Goal: Information Seeking & Learning: Learn about a topic

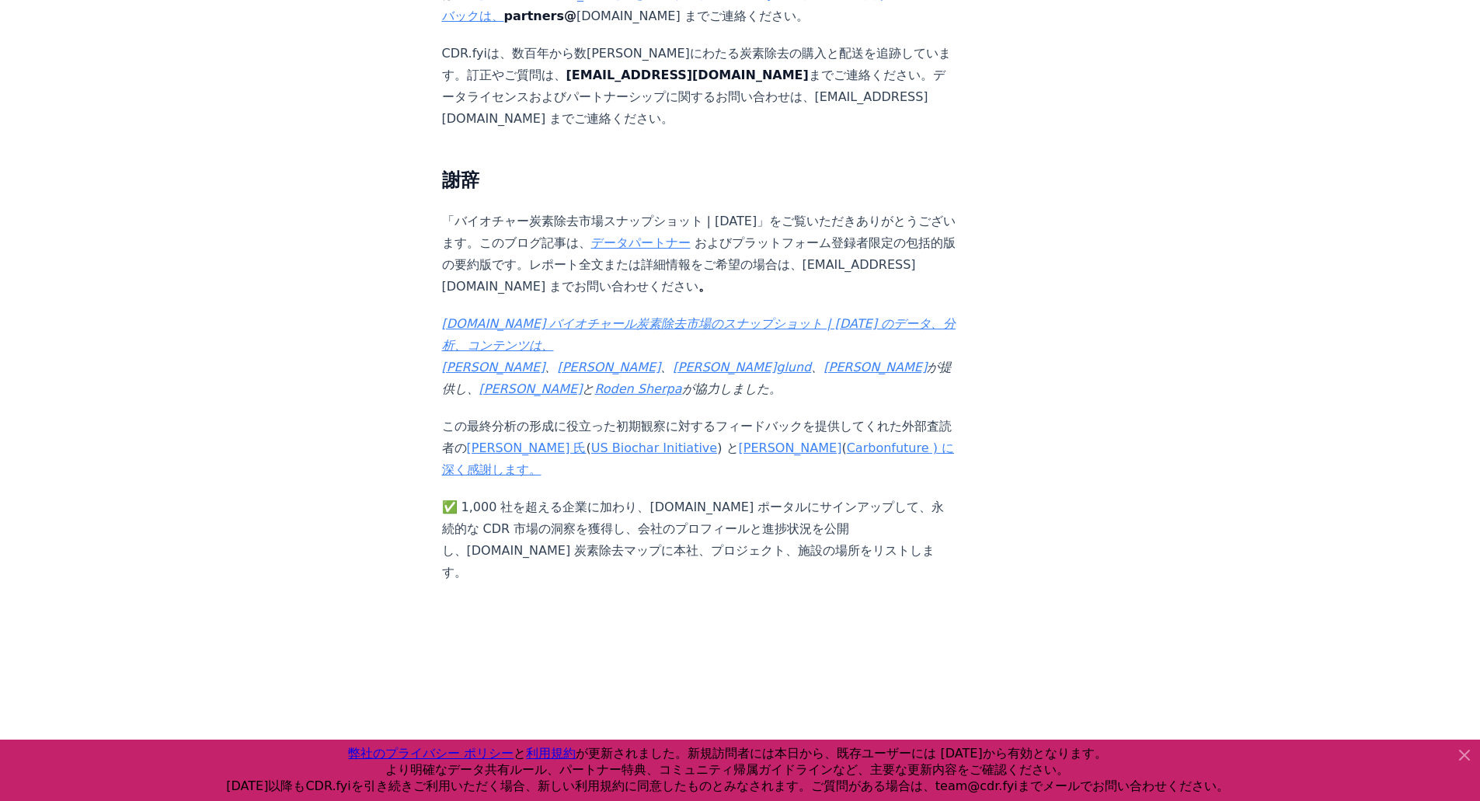
scroll to position [9708, 0]
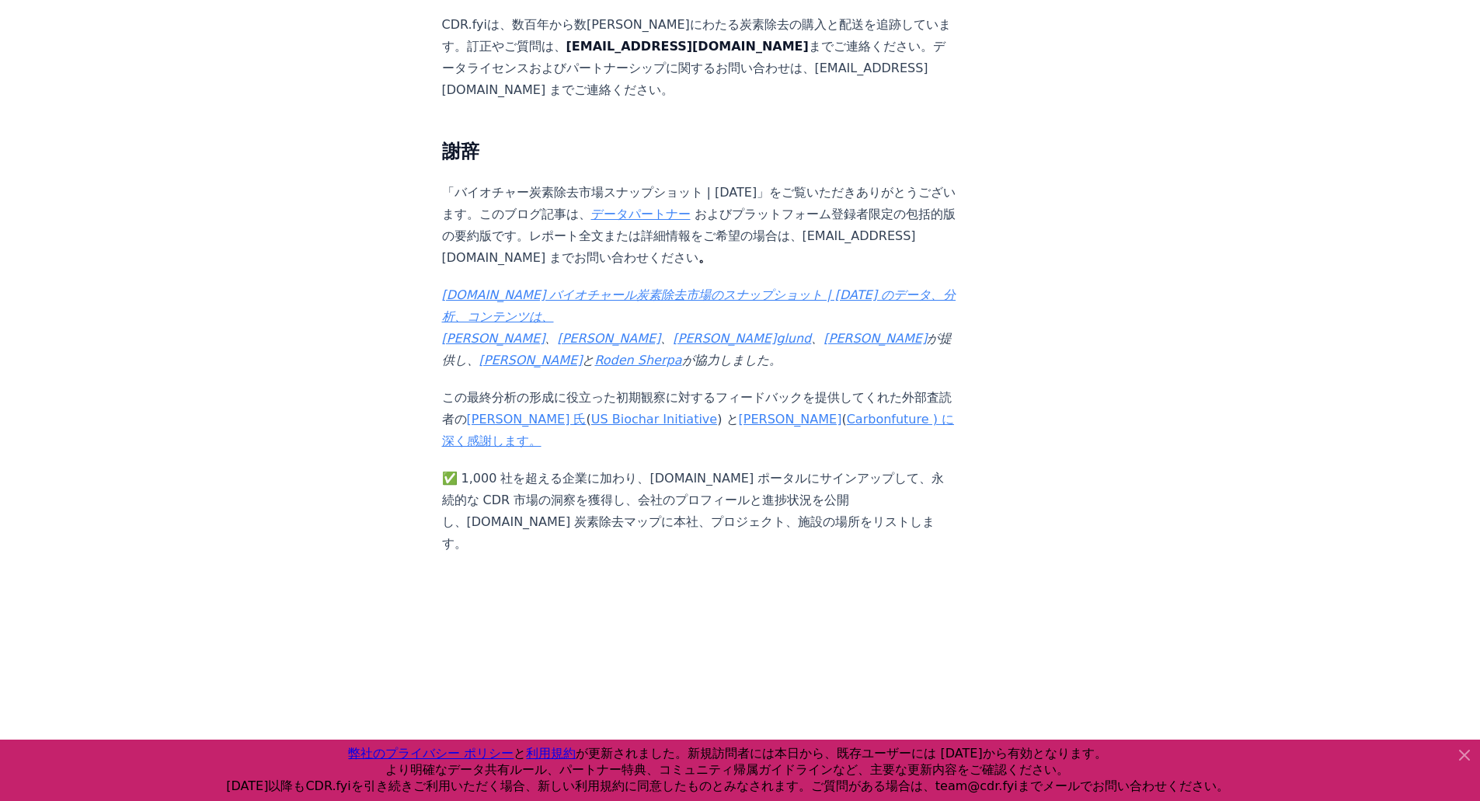
click at [486, 287] on font "[DOMAIN_NAME] バイオチャール炭素除去市場のスナップショット | [DATE] のデータ、分析、コンテンツは、 [PERSON_NAME]" at bounding box center [699, 316] width 514 height 58
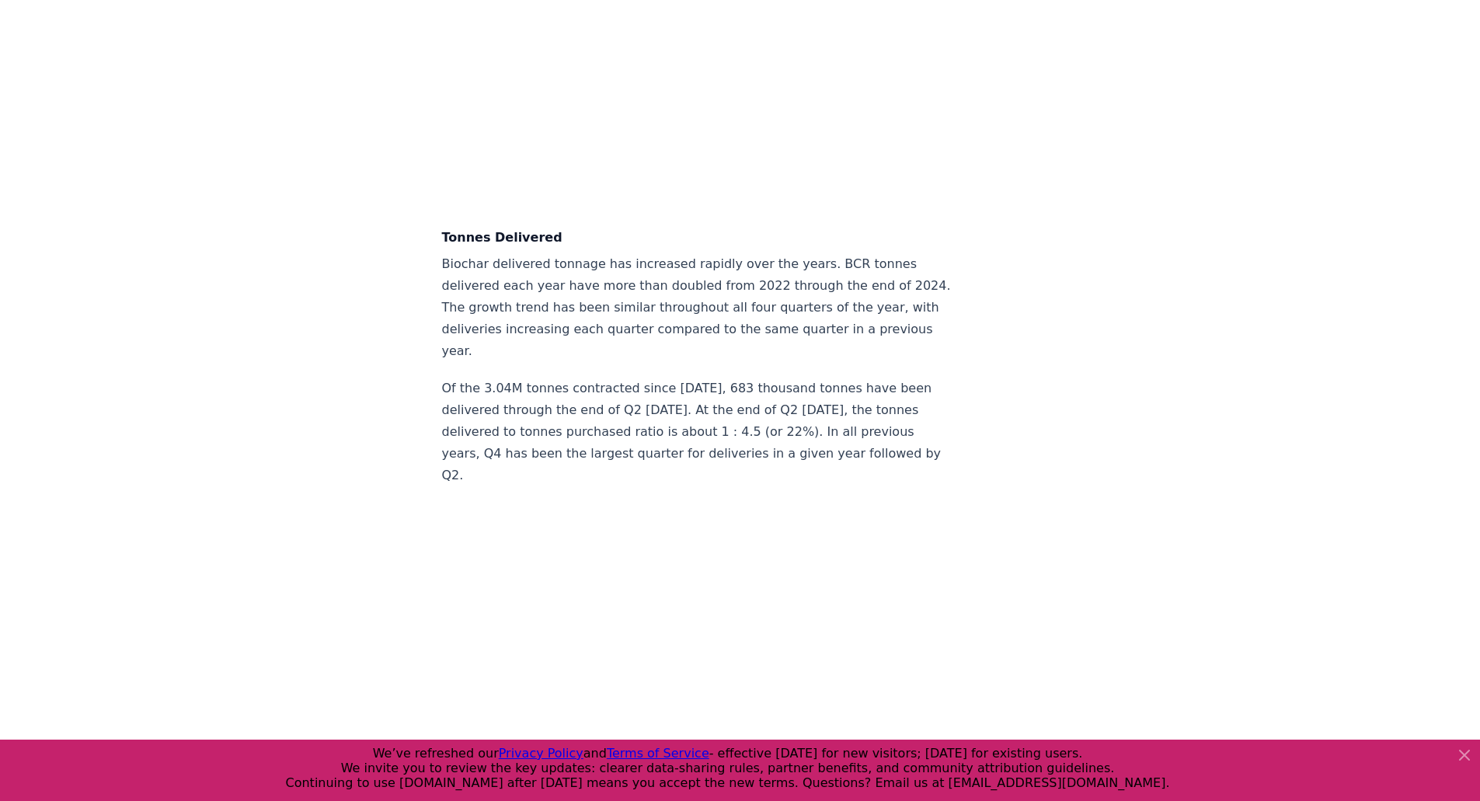
scroll to position [4641, 0]
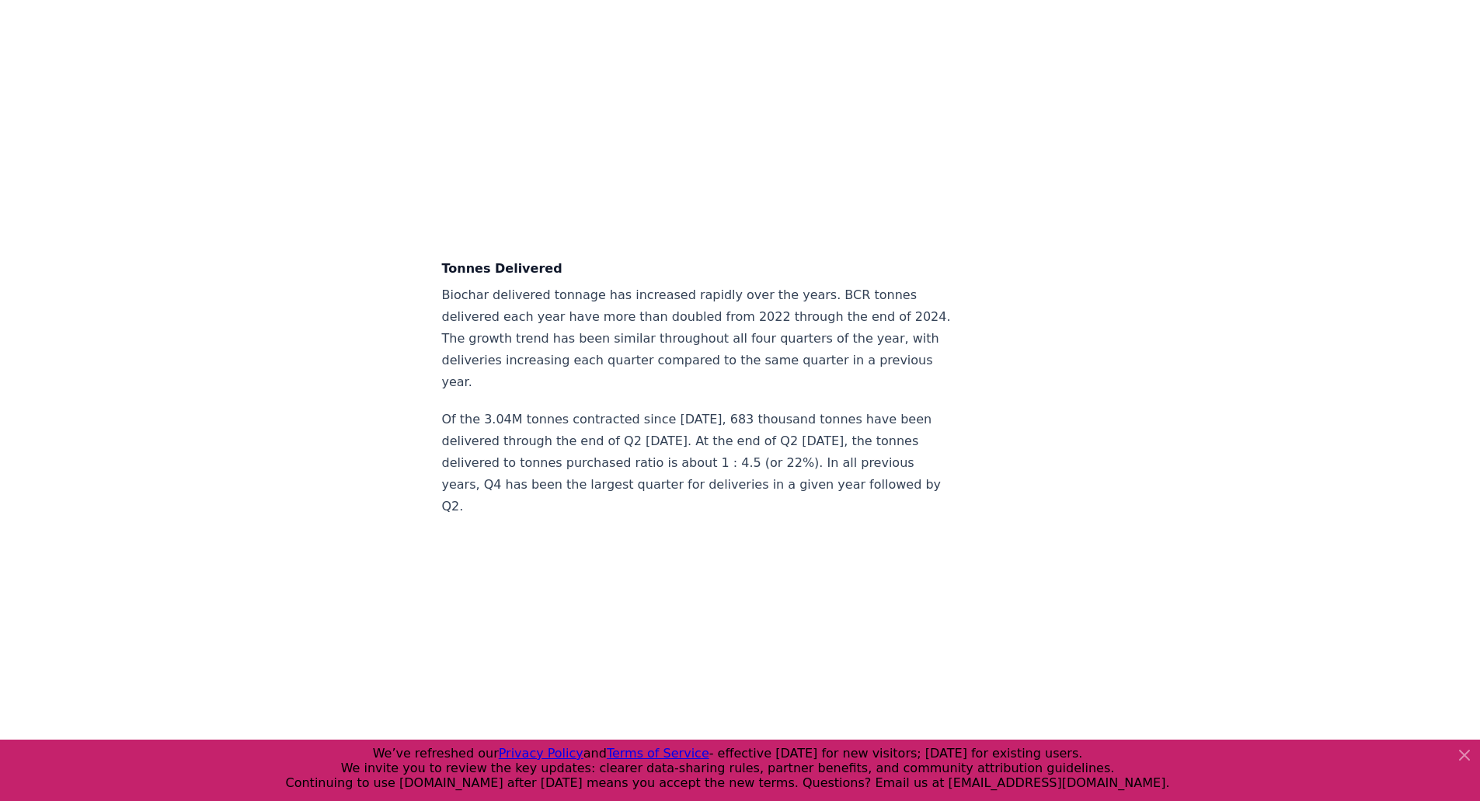
drag, startPoint x: 1041, startPoint y: 214, endPoint x: 853, endPoint y: 275, distance: 197.5
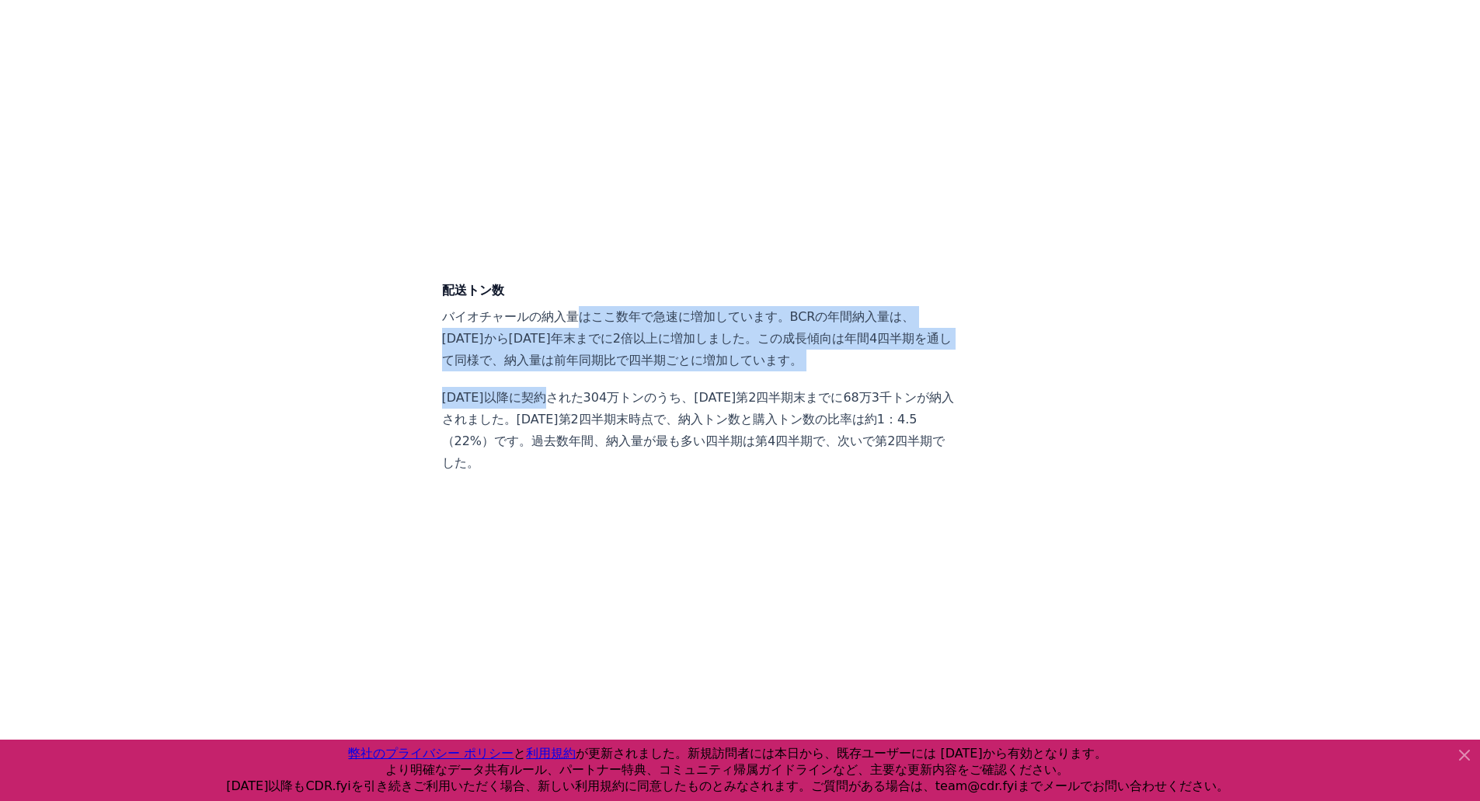
drag, startPoint x: 558, startPoint y: 286, endPoint x: 610, endPoint y: 370, distance: 98.7
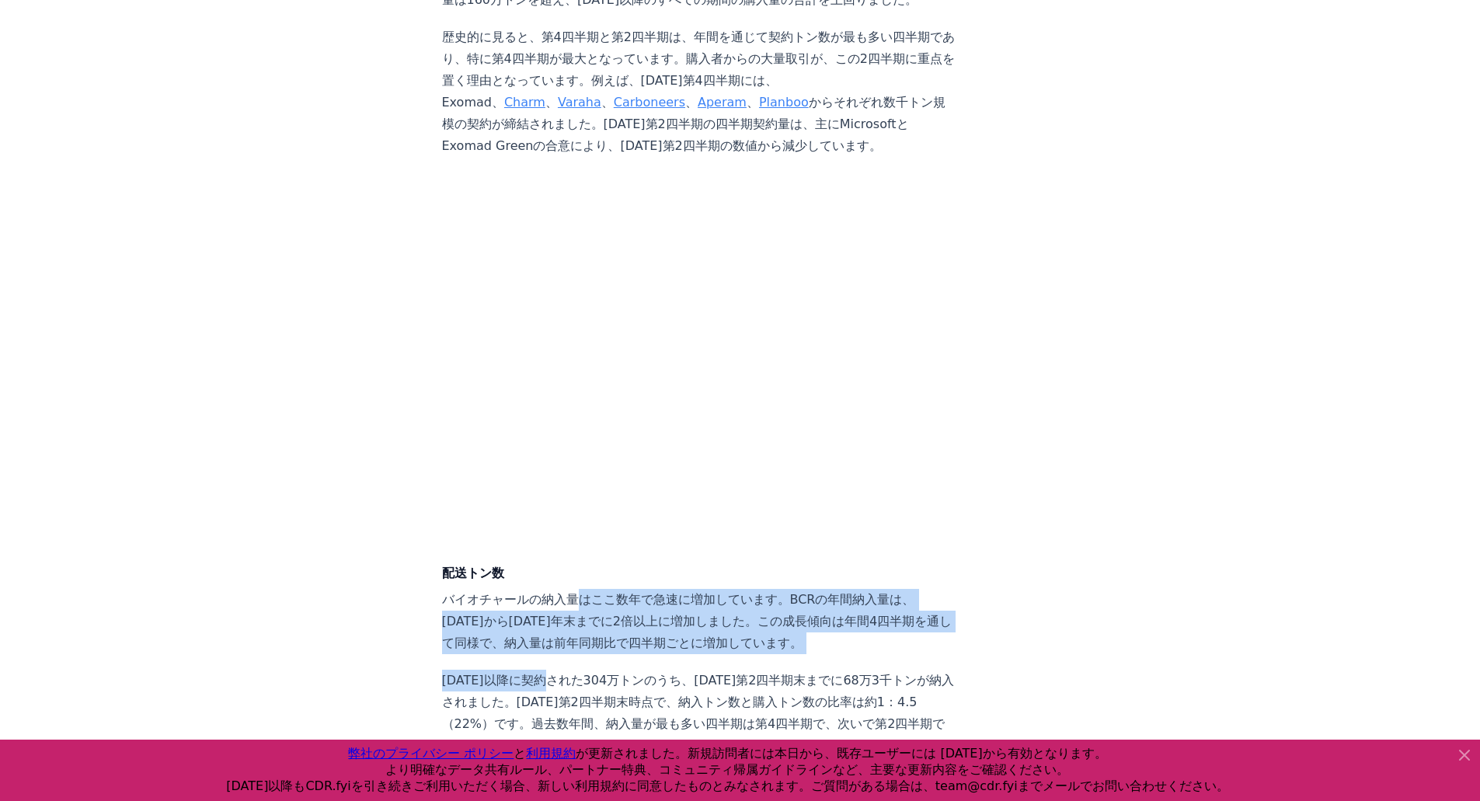
scroll to position [4492, 0]
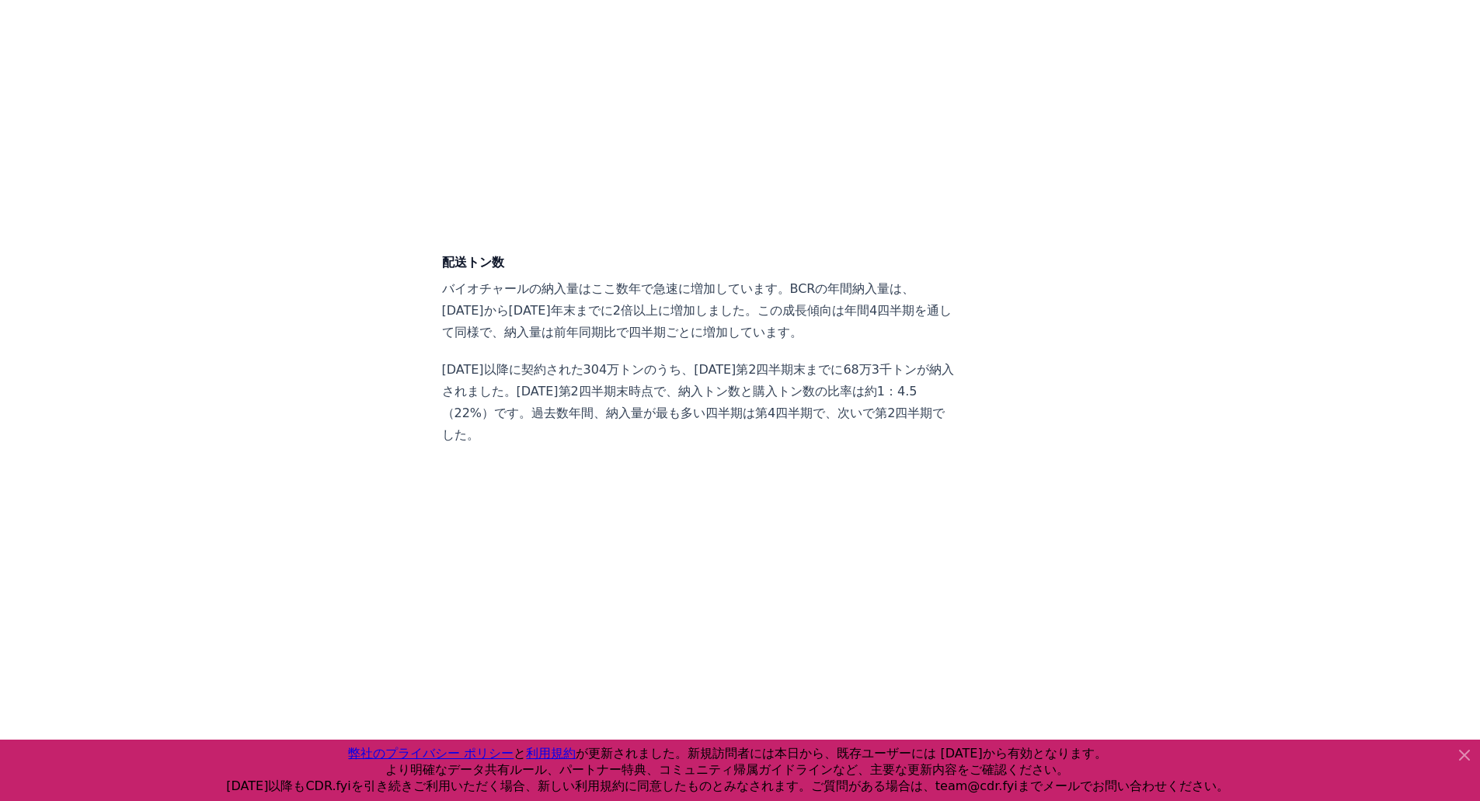
click at [475, 281] on font "バイオチャールの納入量はここ数年で急速に増加しています。BCRの年間納入量は、[DATE]から[DATE]年末までに2倍以上に増加しました。この成長傾向は年間…" at bounding box center [697, 310] width 510 height 58
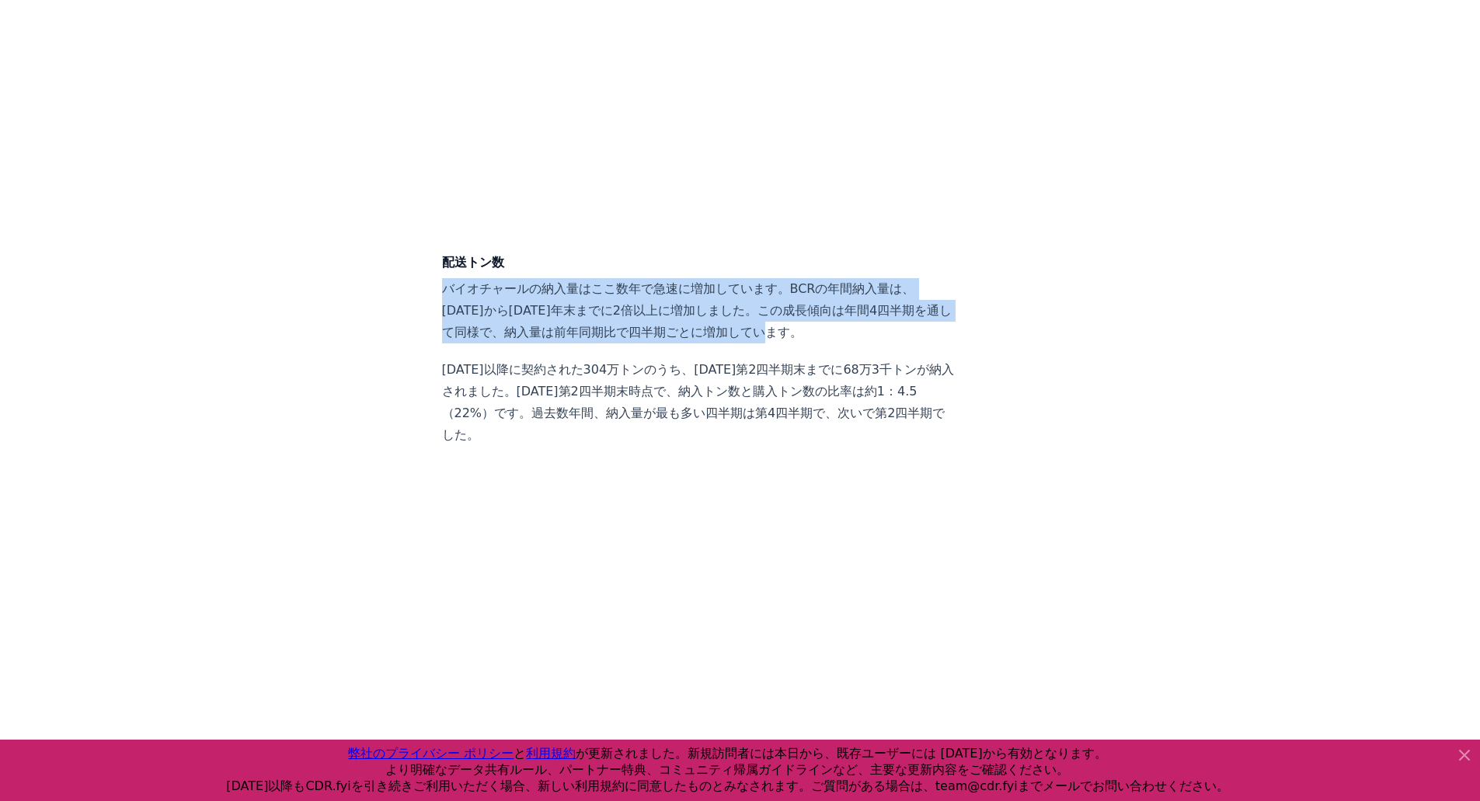
drag, startPoint x: 440, startPoint y: 213, endPoint x: 745, endPoint y: 252, distance: 307.7
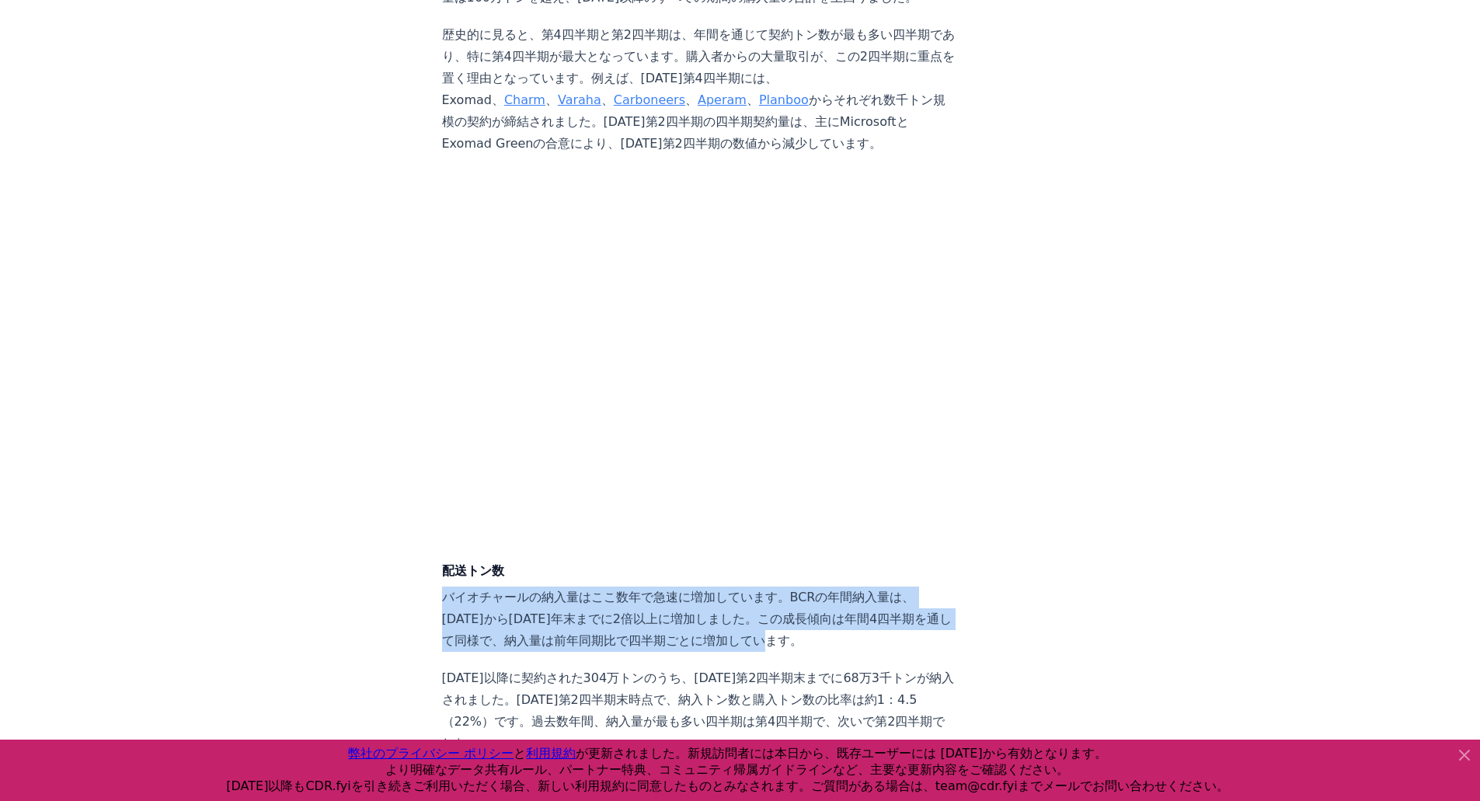
scroll to position [4182, 0]
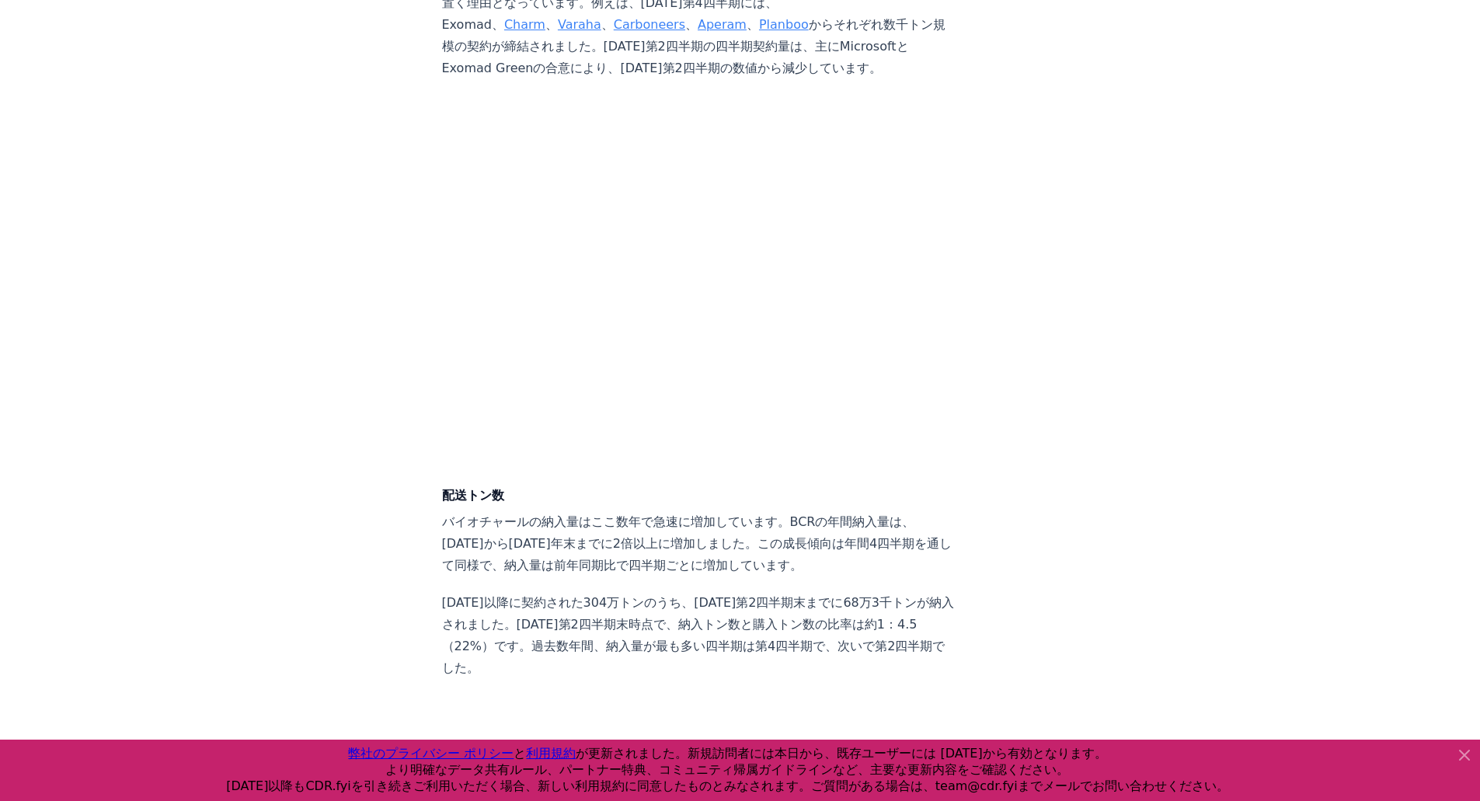
scroll to position [4570, 0]
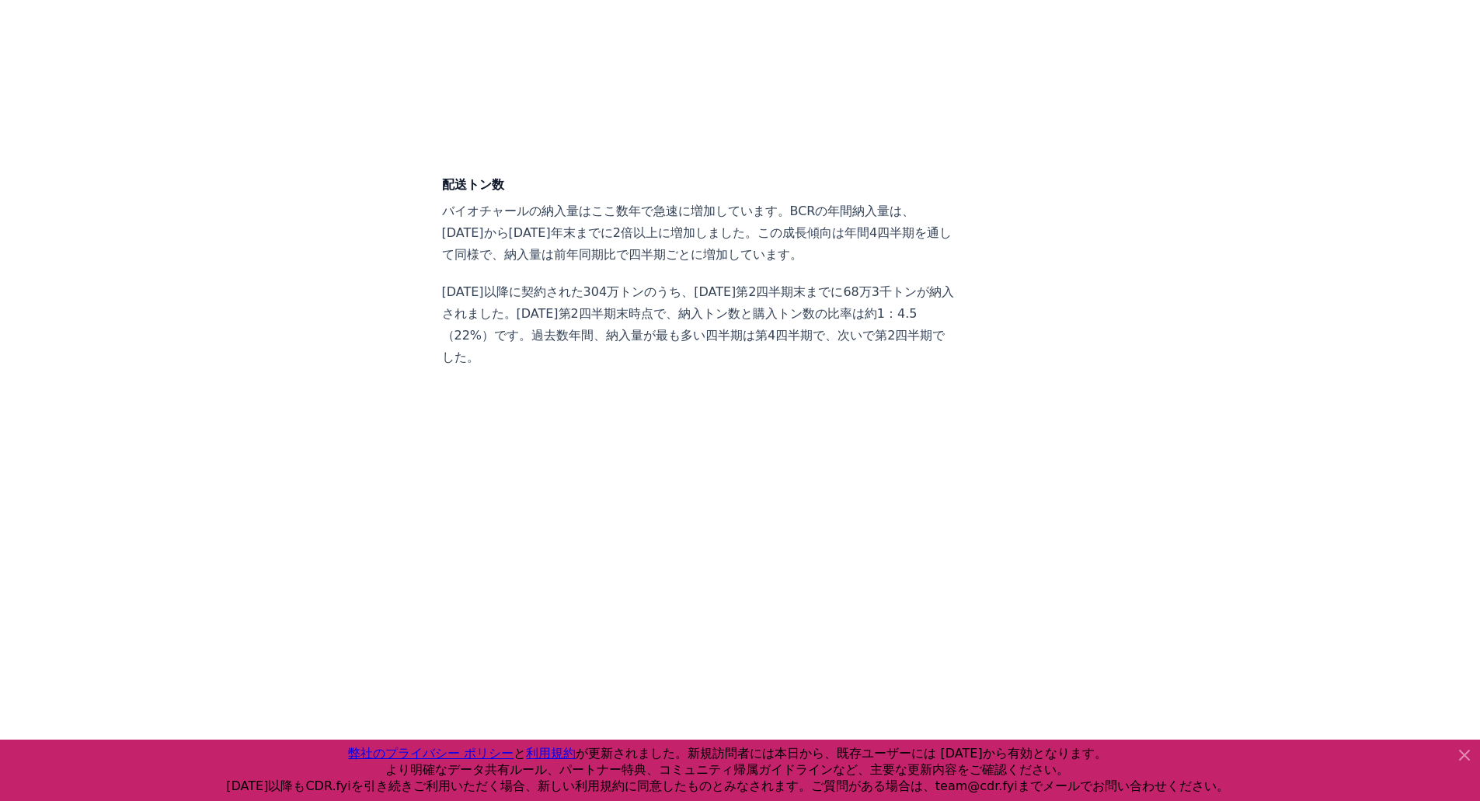
click at [907, 307] on article "[DATE] バイオチャール炭素除去市場のスナップショット | [DATE] ハイライト [DATE]から[DATE]上半期にかけて、合計304万トンのバイオ…" at bounding box center [740, 766] width 597 height 10493
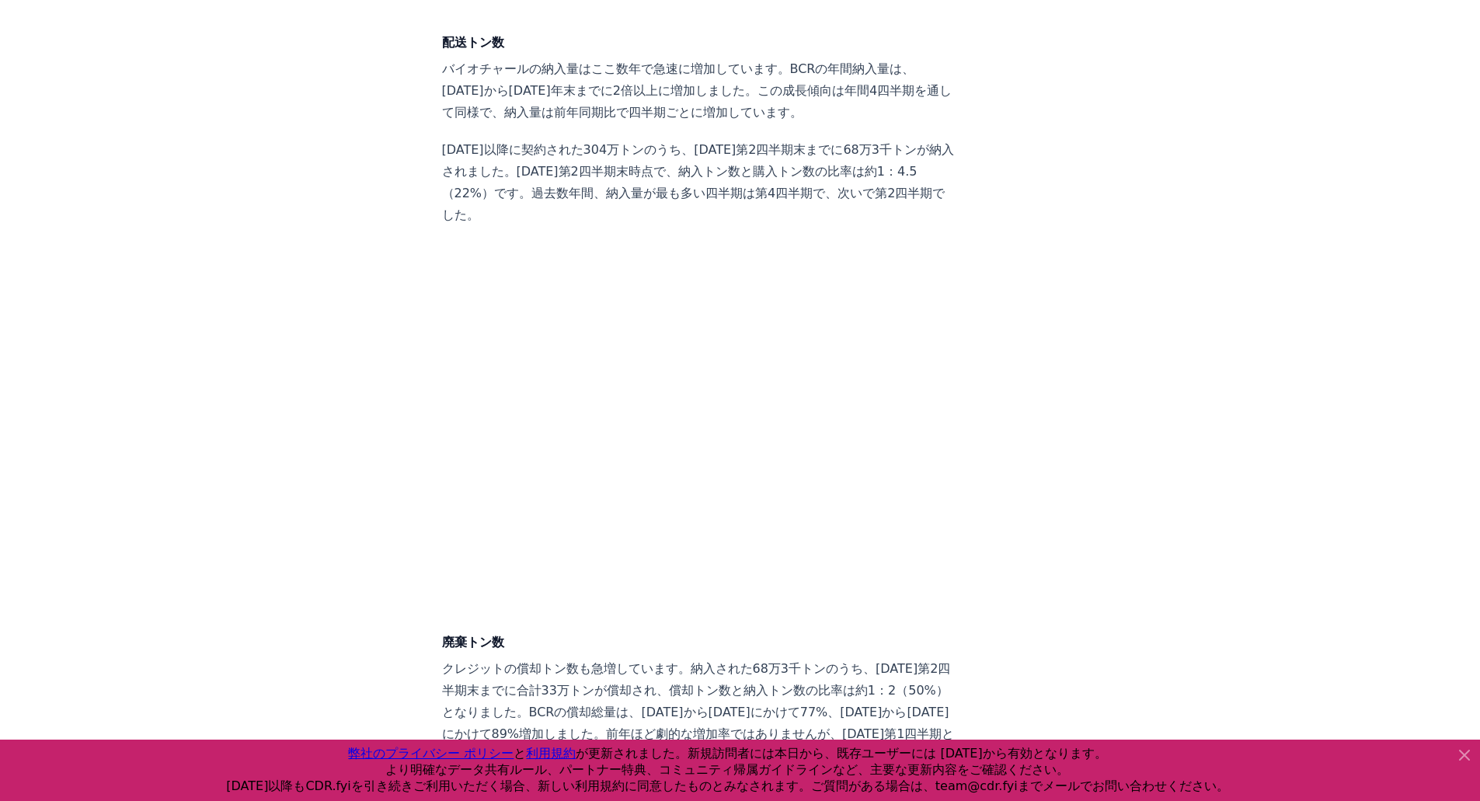
scroll to position [4803, 0]
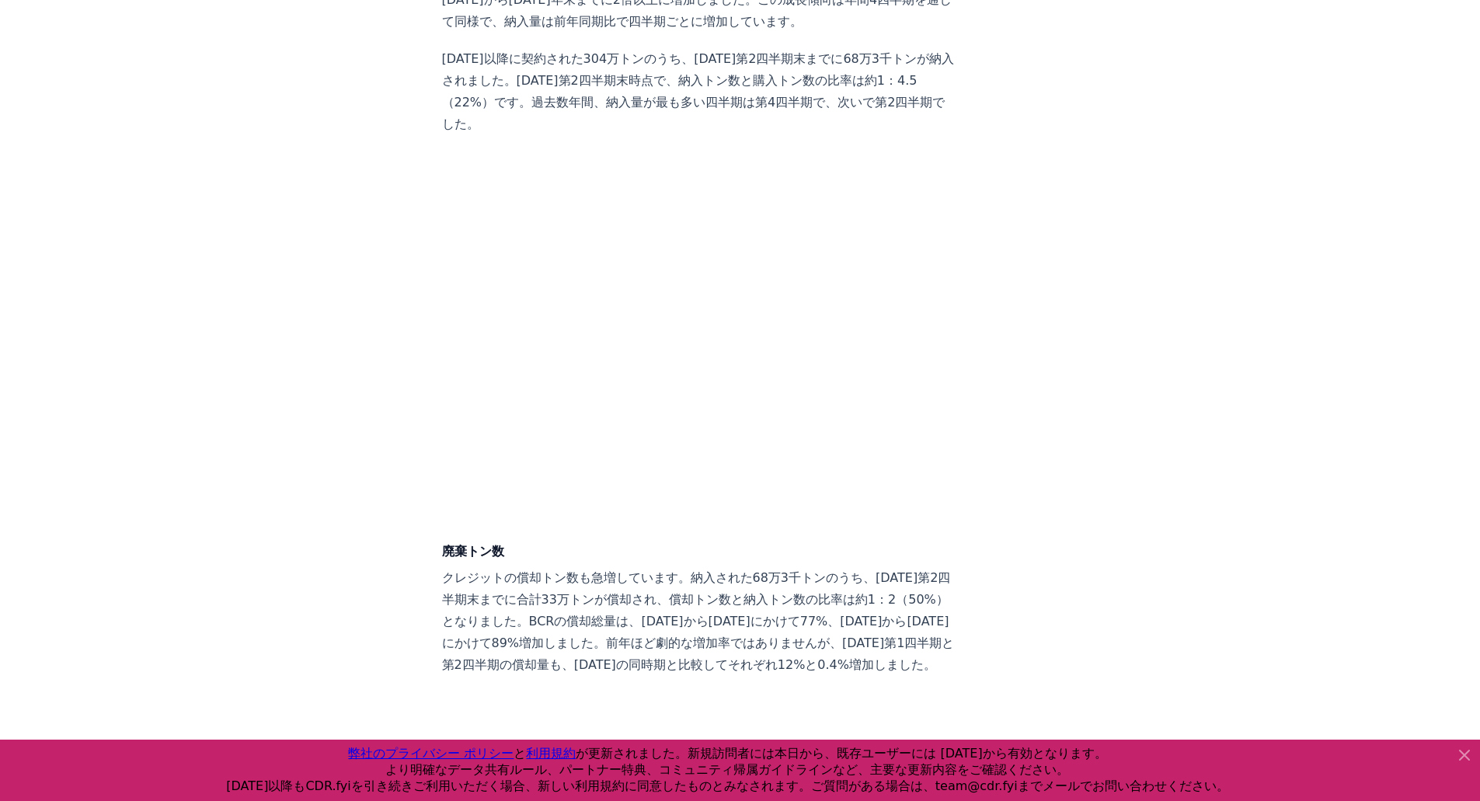
click at [1063, 454] on div "[DATE] バイオチャール炭素除去市場のスナップショット | [DATE] ハイライト [DATE]から[DATE]上半期にかけて、合計304万トンのバイオ…" at bounding box center [741, 533] width 1088 height 10493
click at [1051, 322] on div "[DATE] バイオチャール炭素除去市場のスナップショット | [DATE] ハイライト [DATE]から[DATE]上半期にかけて、合計304万トンのバイオ…" at bounding box center [741, 533] width 1088 height 10493
click at [1138, 241] on div "[DATE] バイオチャール炭素除去市場のスナップショット | [DATE] ハイライト [DATE]から[DATE]上半期にかけて、合計304万トンのバイオ…" at bounding box center [741, 533] width 1088 height 10493
click at [349, 79] on div "[DATE] バイオチャール炭素除去市場のスナップショット | [DATE] ハイライト [DATE]から[DATE]上半期にかけて、合計304万トンのバイオ…" at bounding box center [741, 533] width 1088 height 10493
click at [1161, 285] on div "[DATE] バイオチャール炭素除去市場のスナップショット | [DATE] ハイライト [DATE]から[DATE]上半期にかけて、合計304万トンのバイオ…" at bounding box center [741, 533] width 1088 height 10493
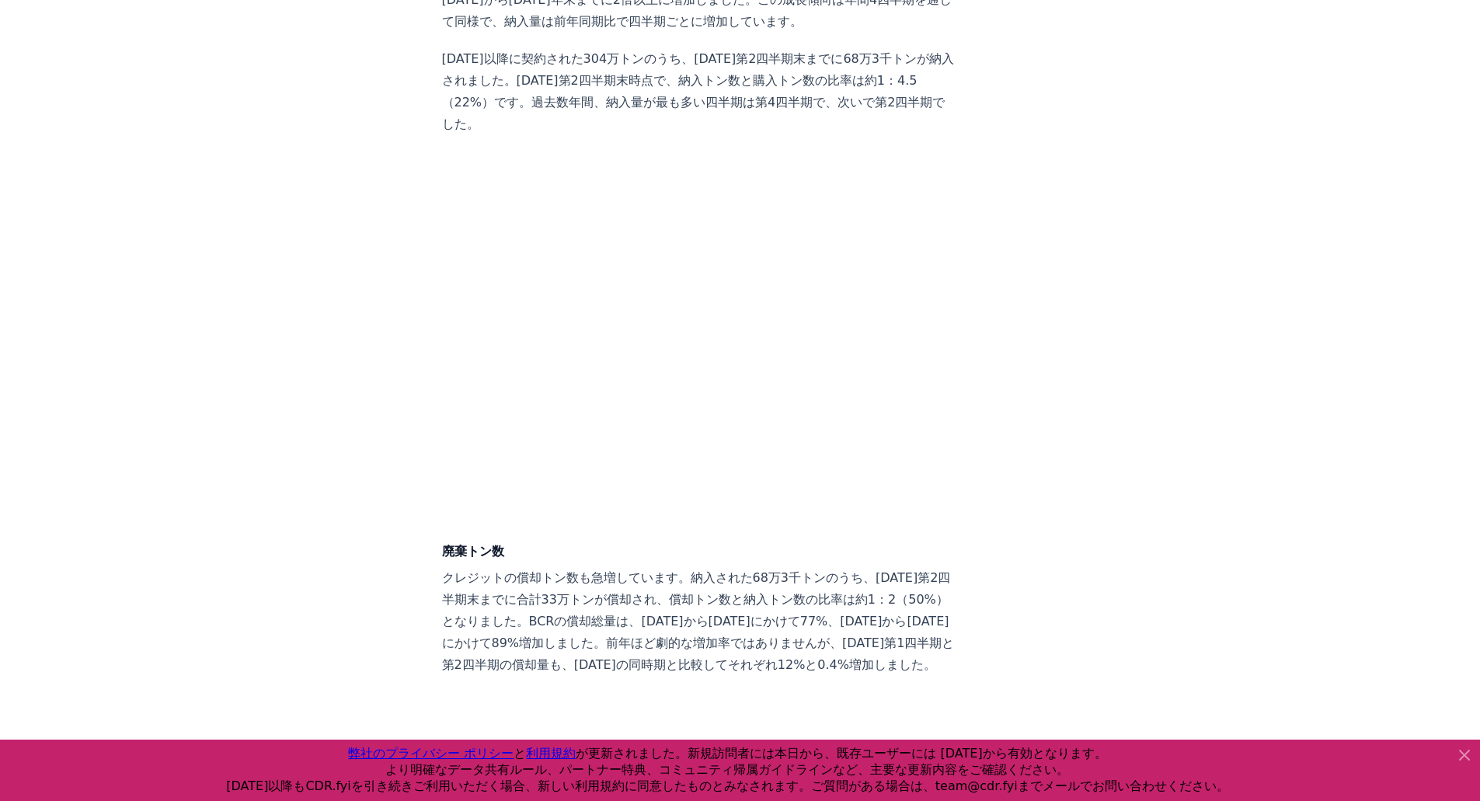
scroll to position [4492, 0]
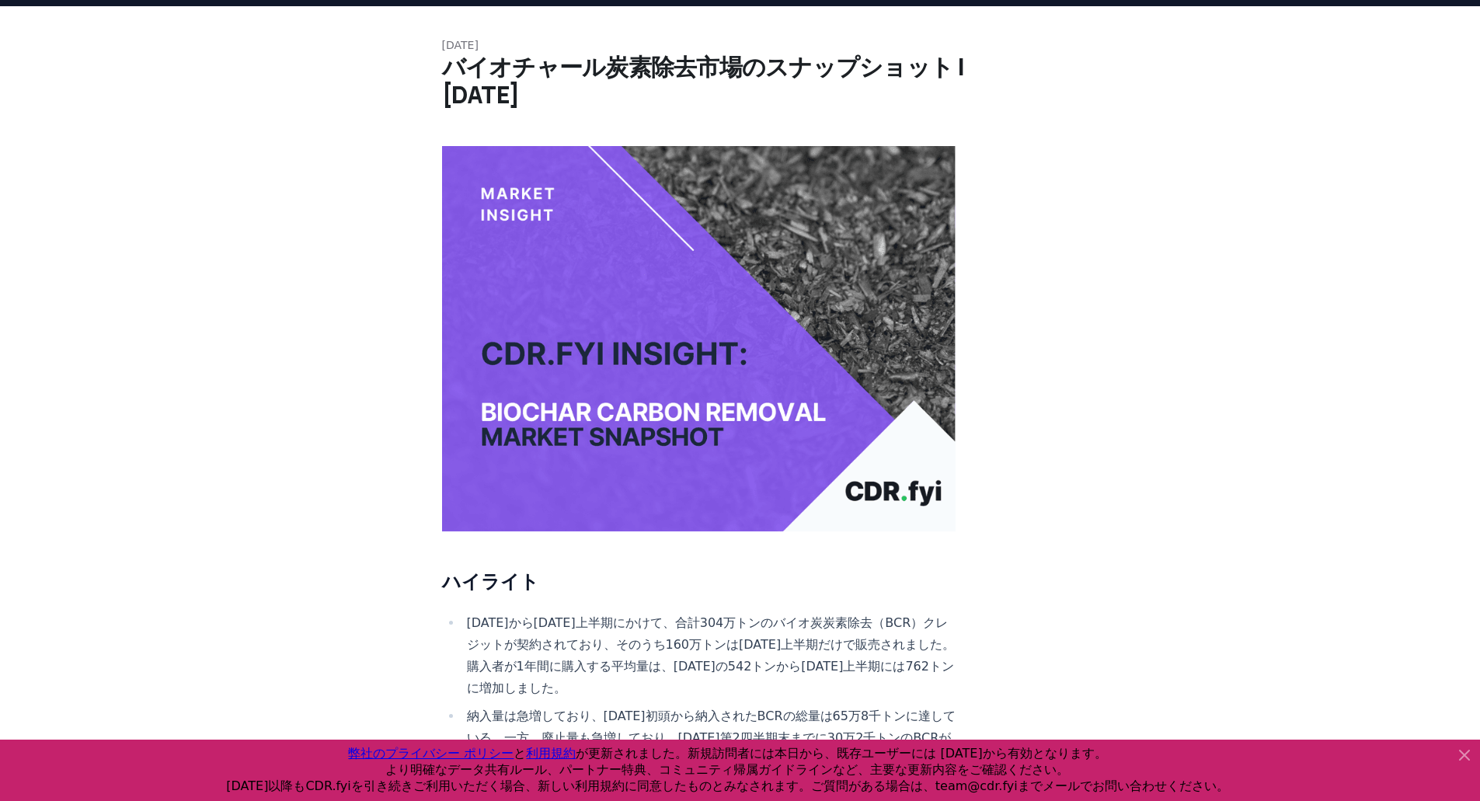
scroll to position [0, 0]
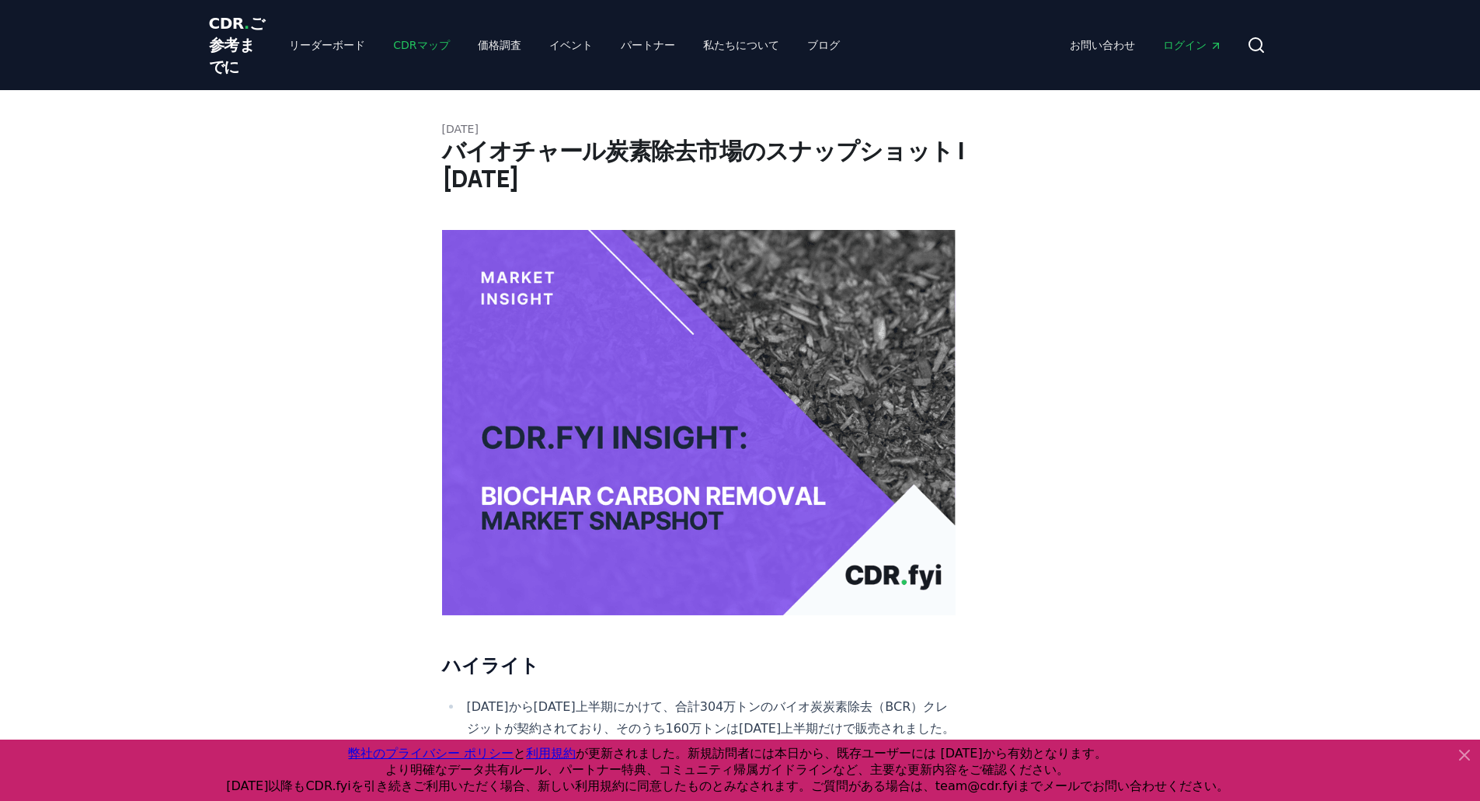
click at [393, 51] on font "CDRマップ" at bounding box center [421, 45] width 56 height 12
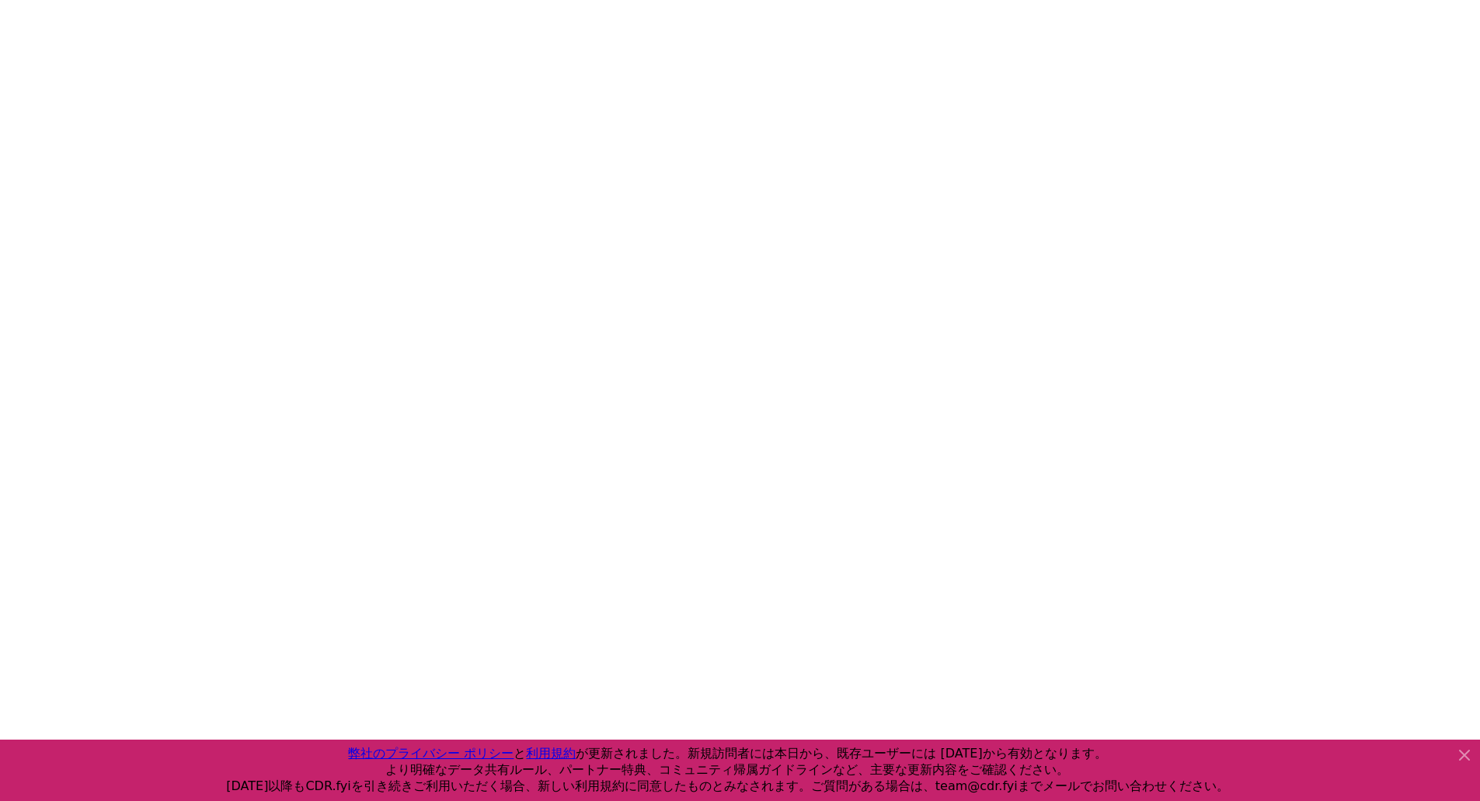
scroll to position [534, 0]
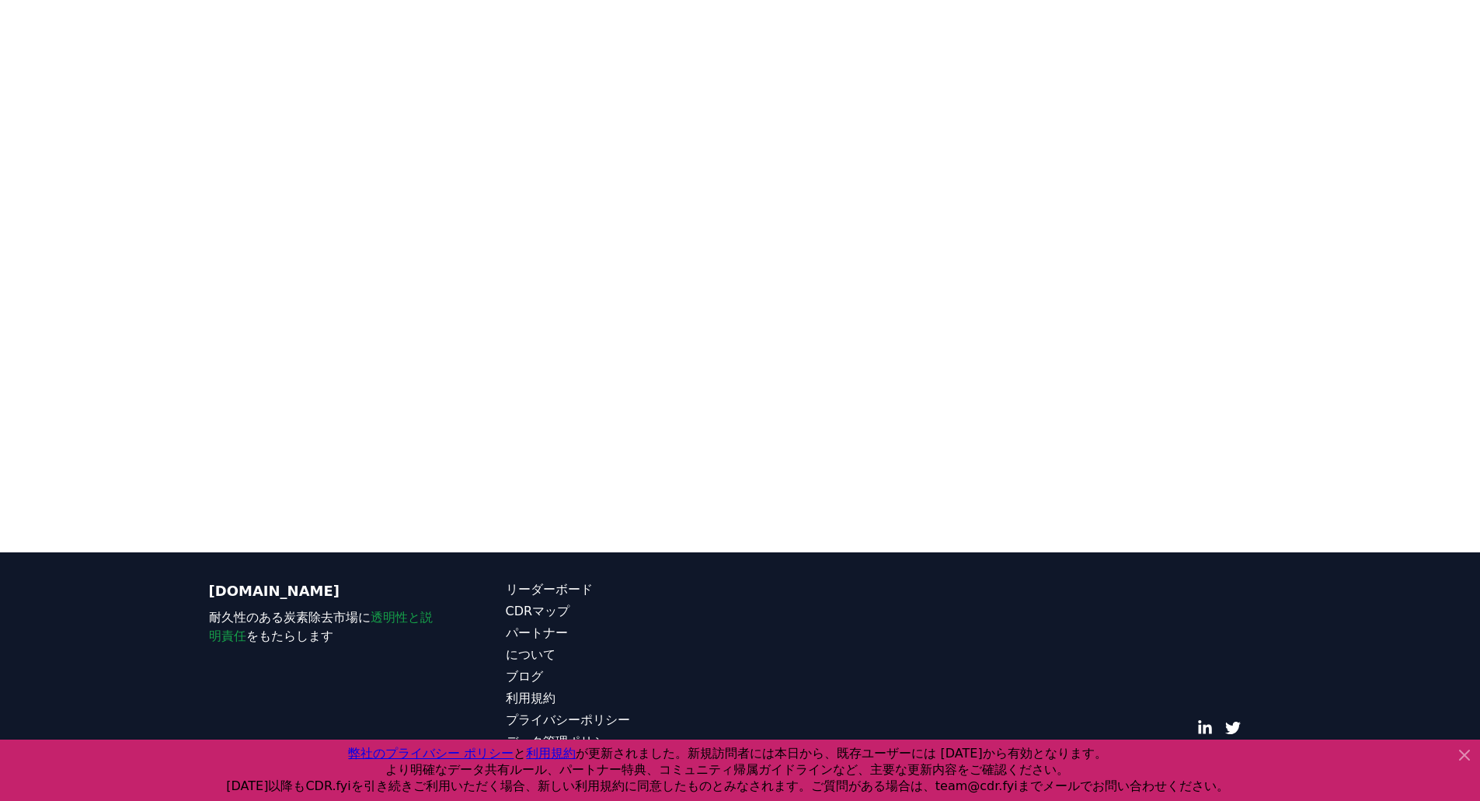
click at [1462, 749] on icon at bounding box center [1464, 755] width 19 height 19
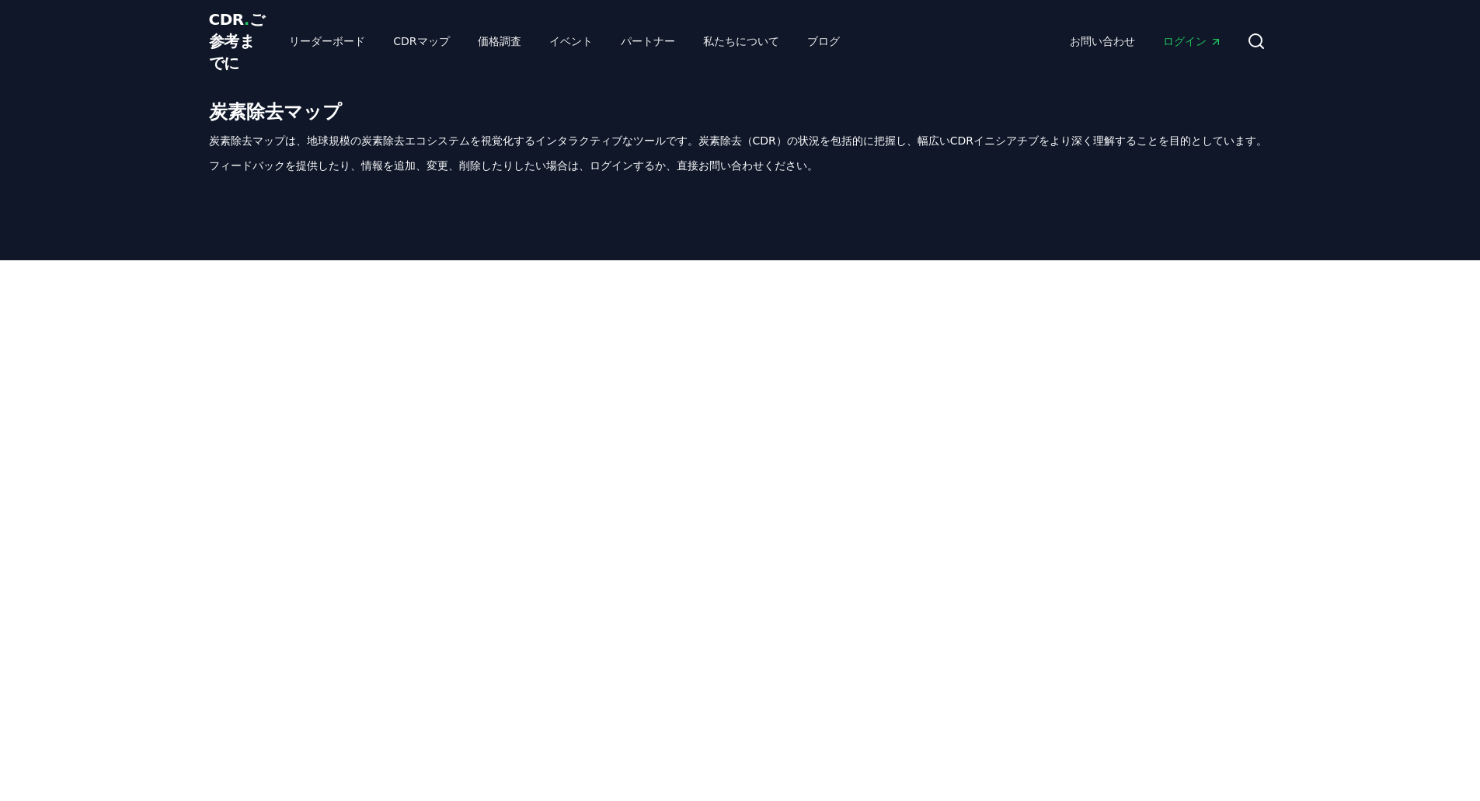
scroll to position [0, 0]
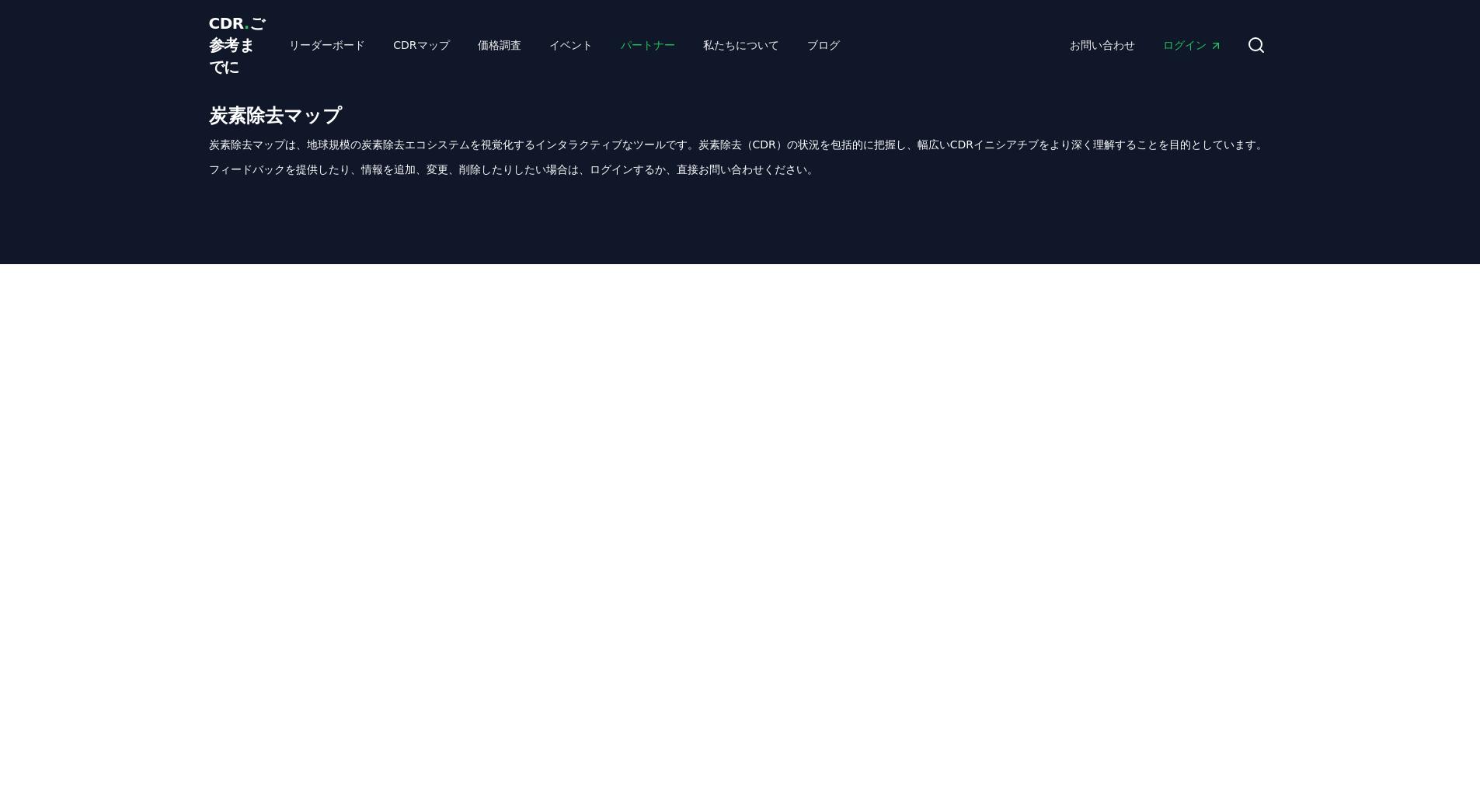
click at [621, 51] on font "パートナー" at bounding box center [648, 45] width 54 height 12
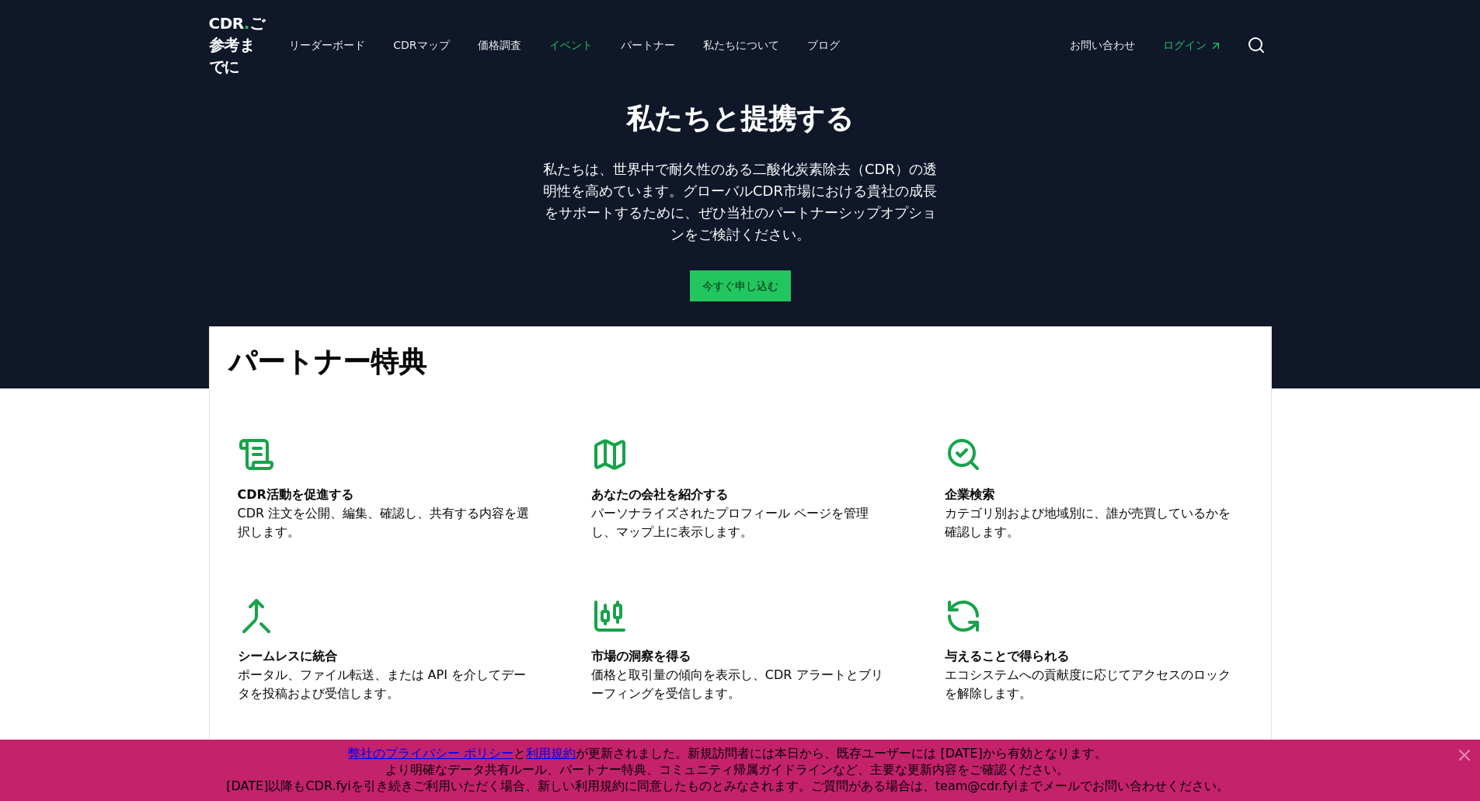
click at [549, 51] on font "イベント" at bounding box center [571, 45] width 44 height 12
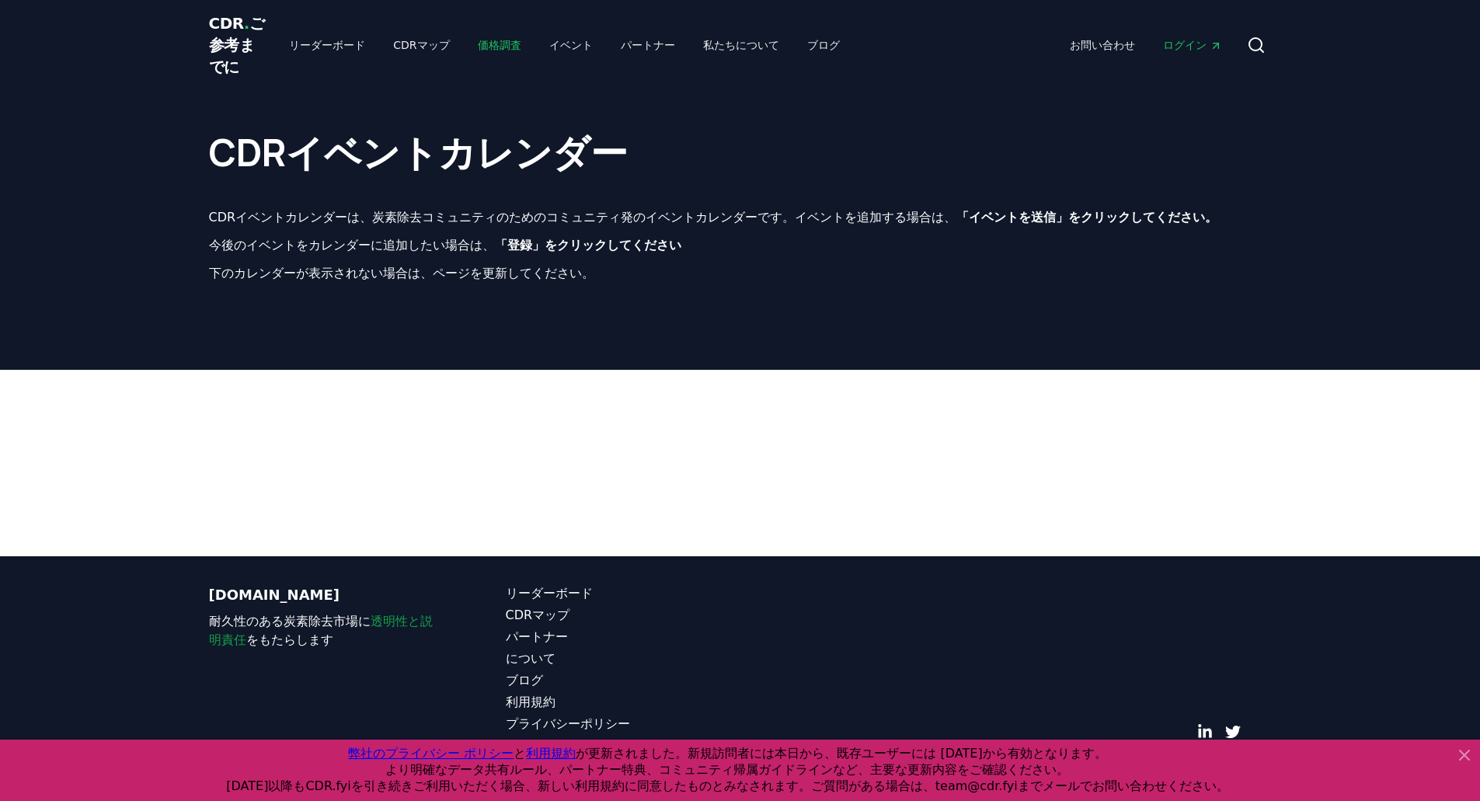
click at [478, 51] on font "価格調査" at bounding box center [500, 45] width 44 height 12
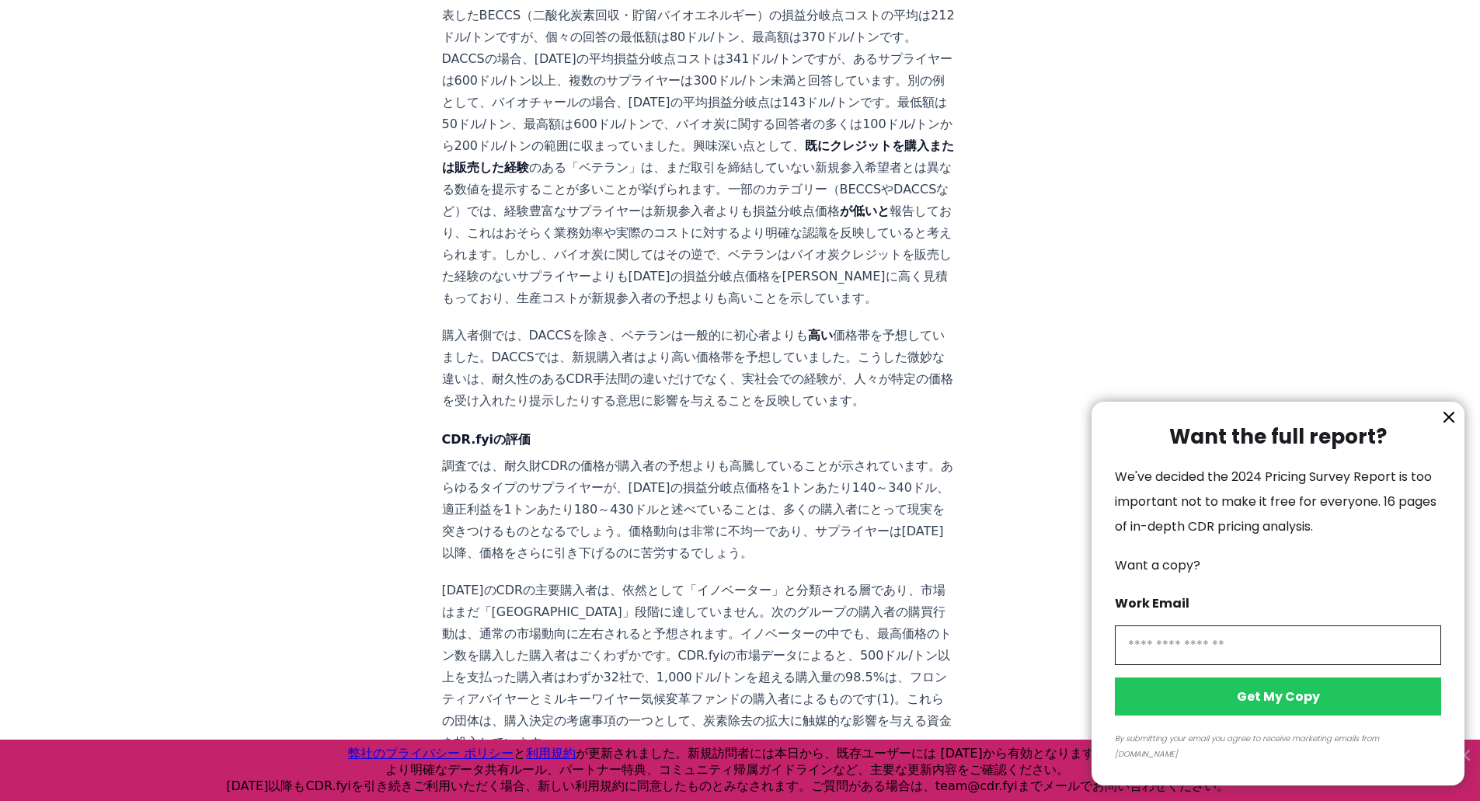
scroll to position [1942, 0]
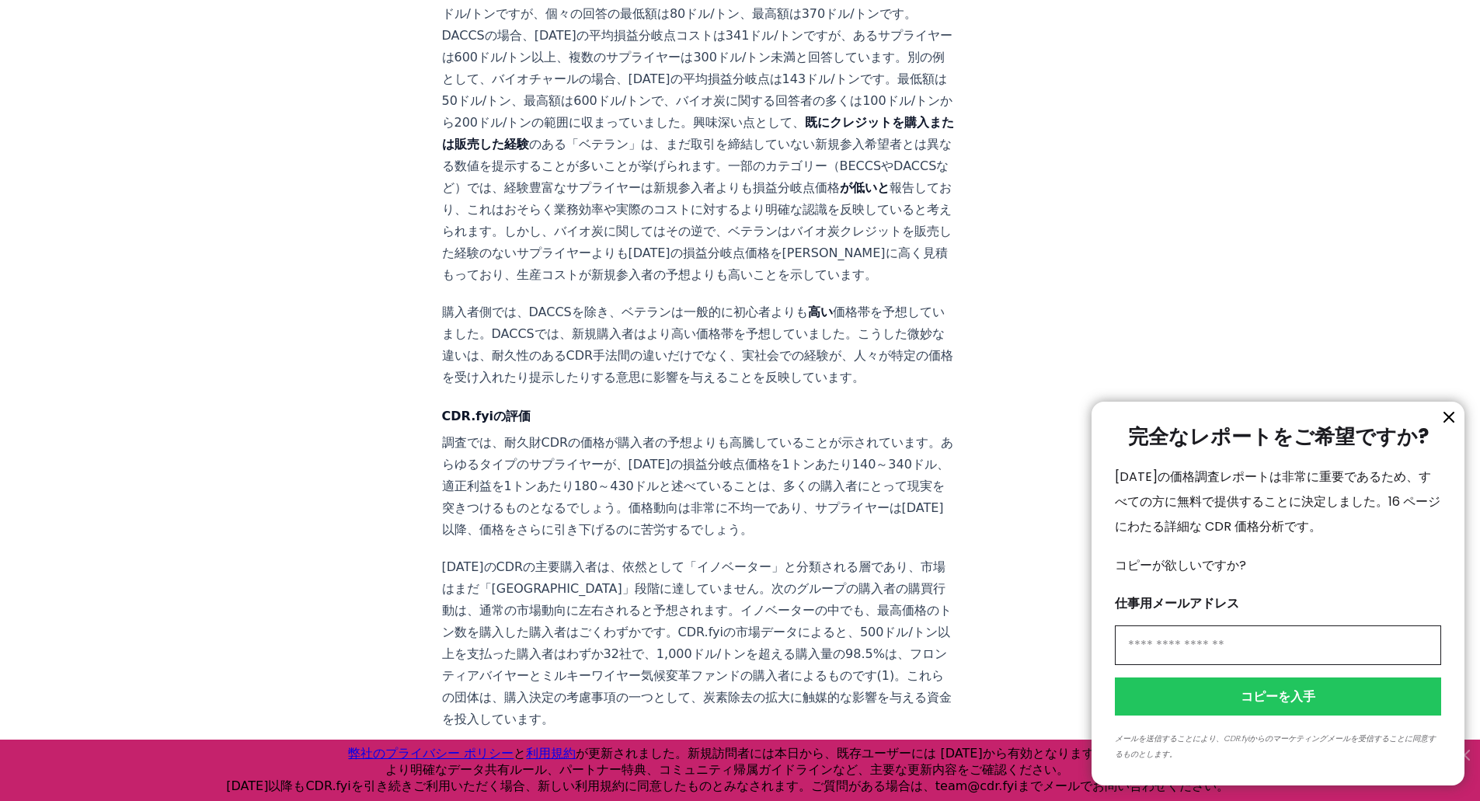
click at [1439, 416] on icon "情報" at bounding box center [1448, 417] width 19 height 19
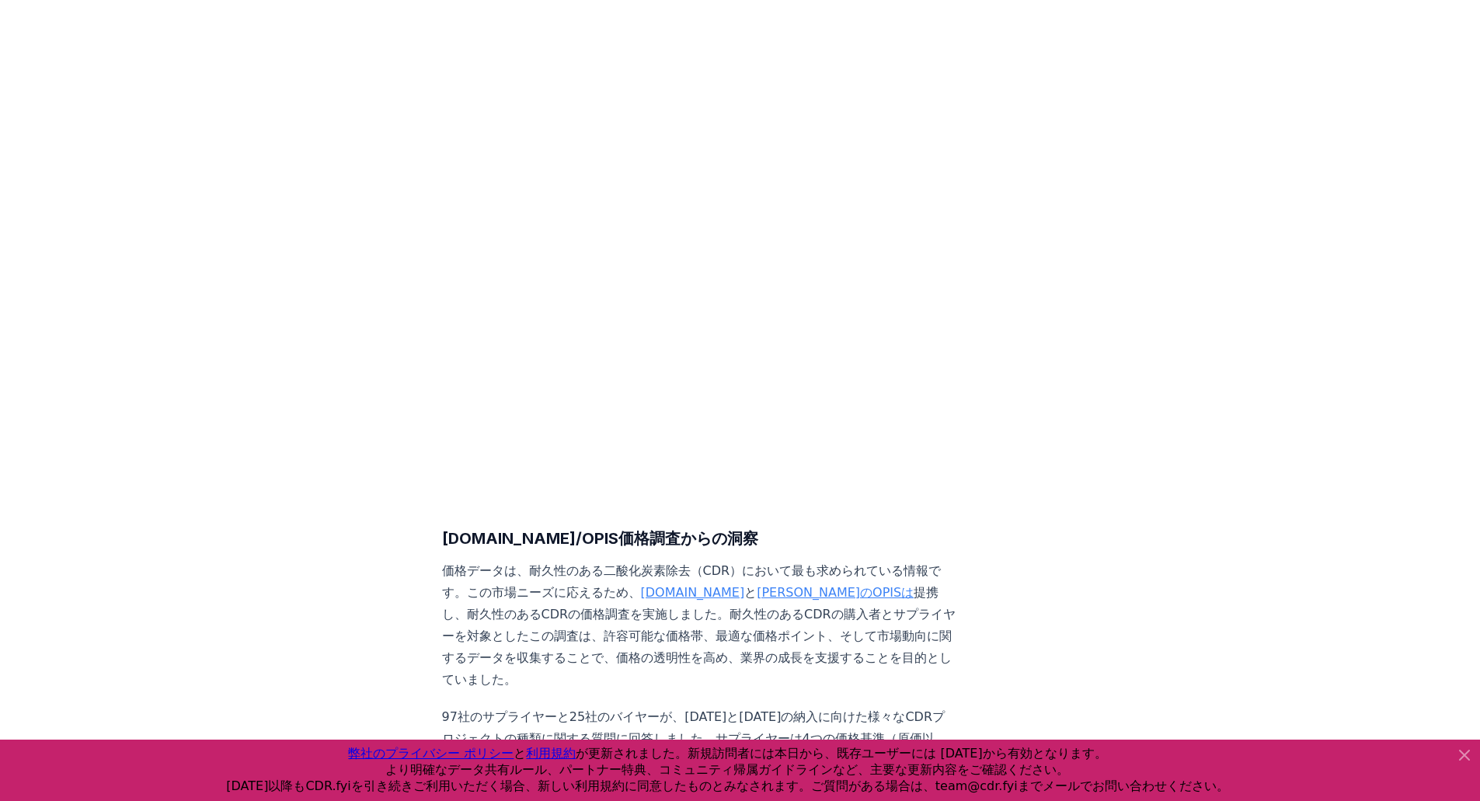
scroll to position [0, 0]
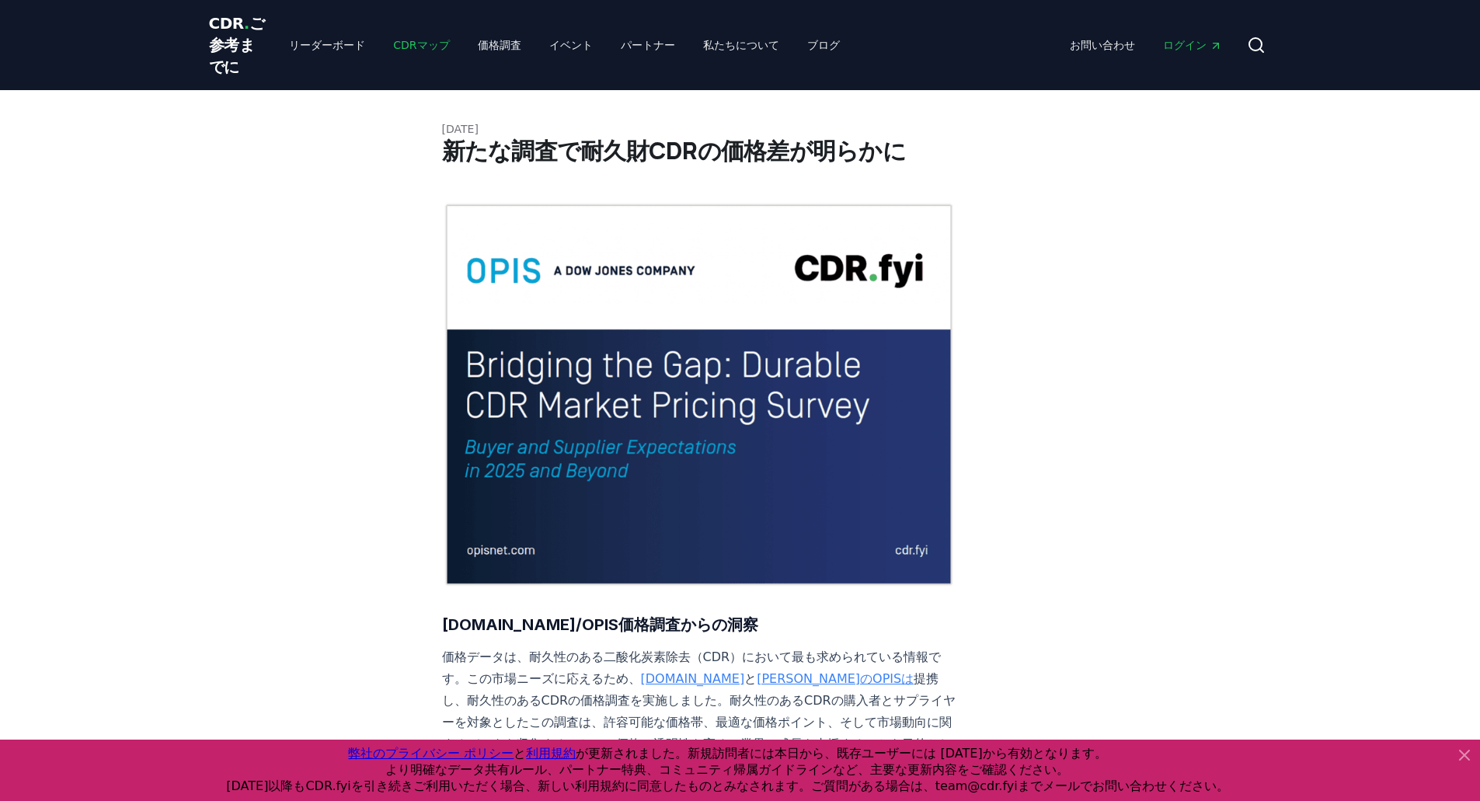
click at [393, 51] on font "CDRマップ" at bounding box center [421, 45] width 56 height 12
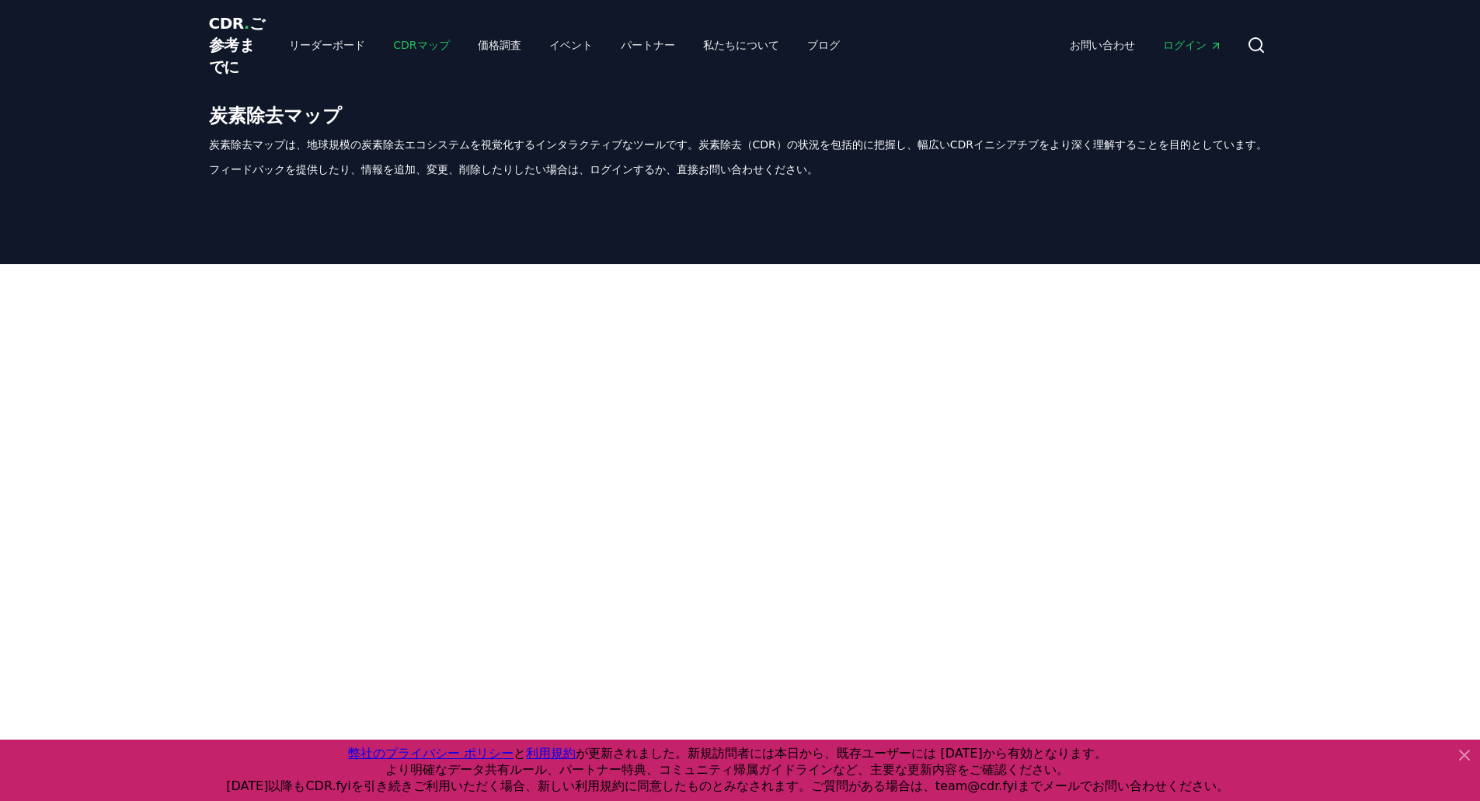
click at [393, 51] on font "CDRマップ" at bounding box center [421, 45] width 56 height 12
click at [289, 51] on font "リーダーボード" at bounding box center [327, 45] width 76 height 12
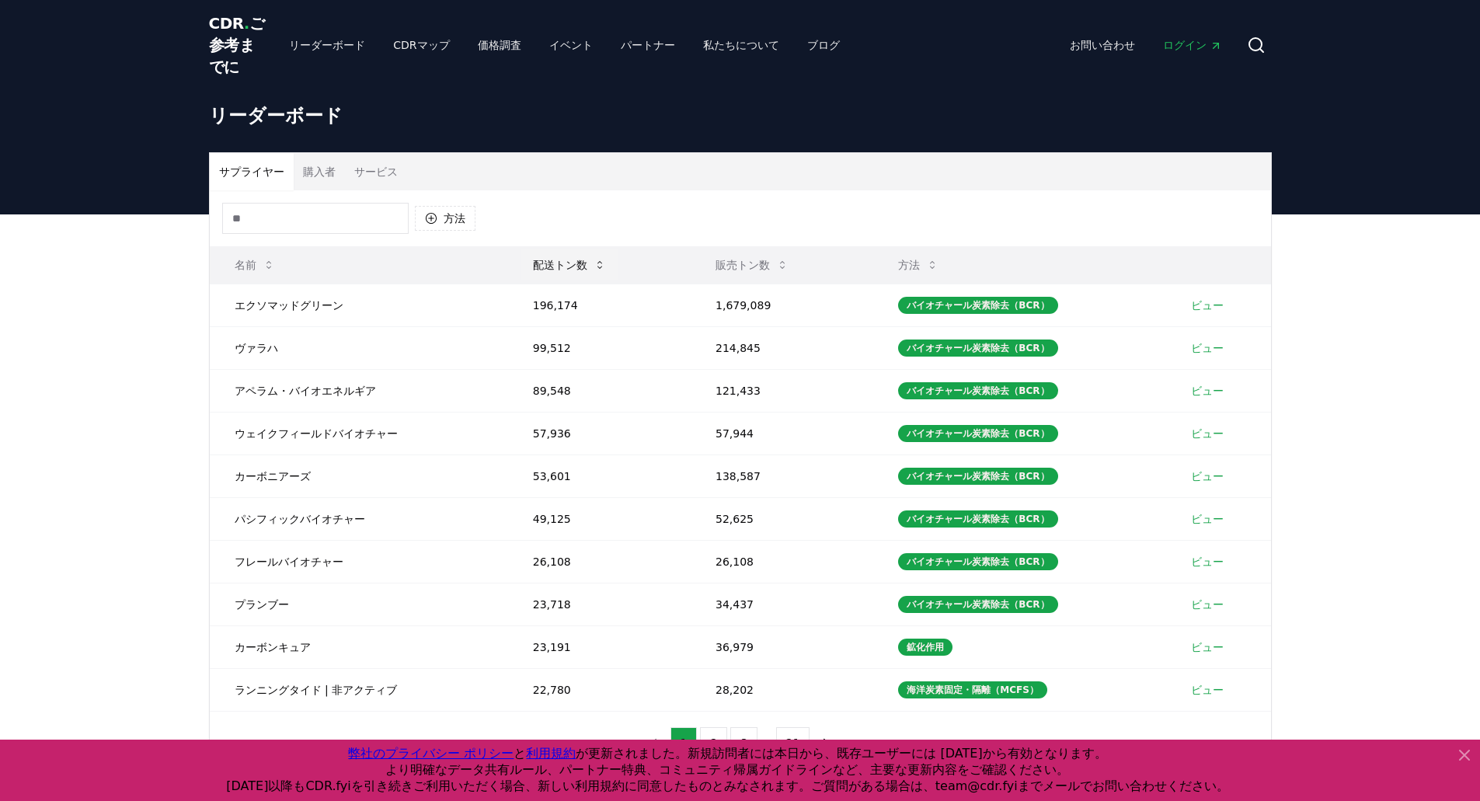
drag, startPoint x: 506, startPoint y: 286, endPoint x: 555, endPoint y: 282, distance: 48.3
click at [555, 280] on button "配送トン数" at bounding box center [569, 264] width 98 height 31
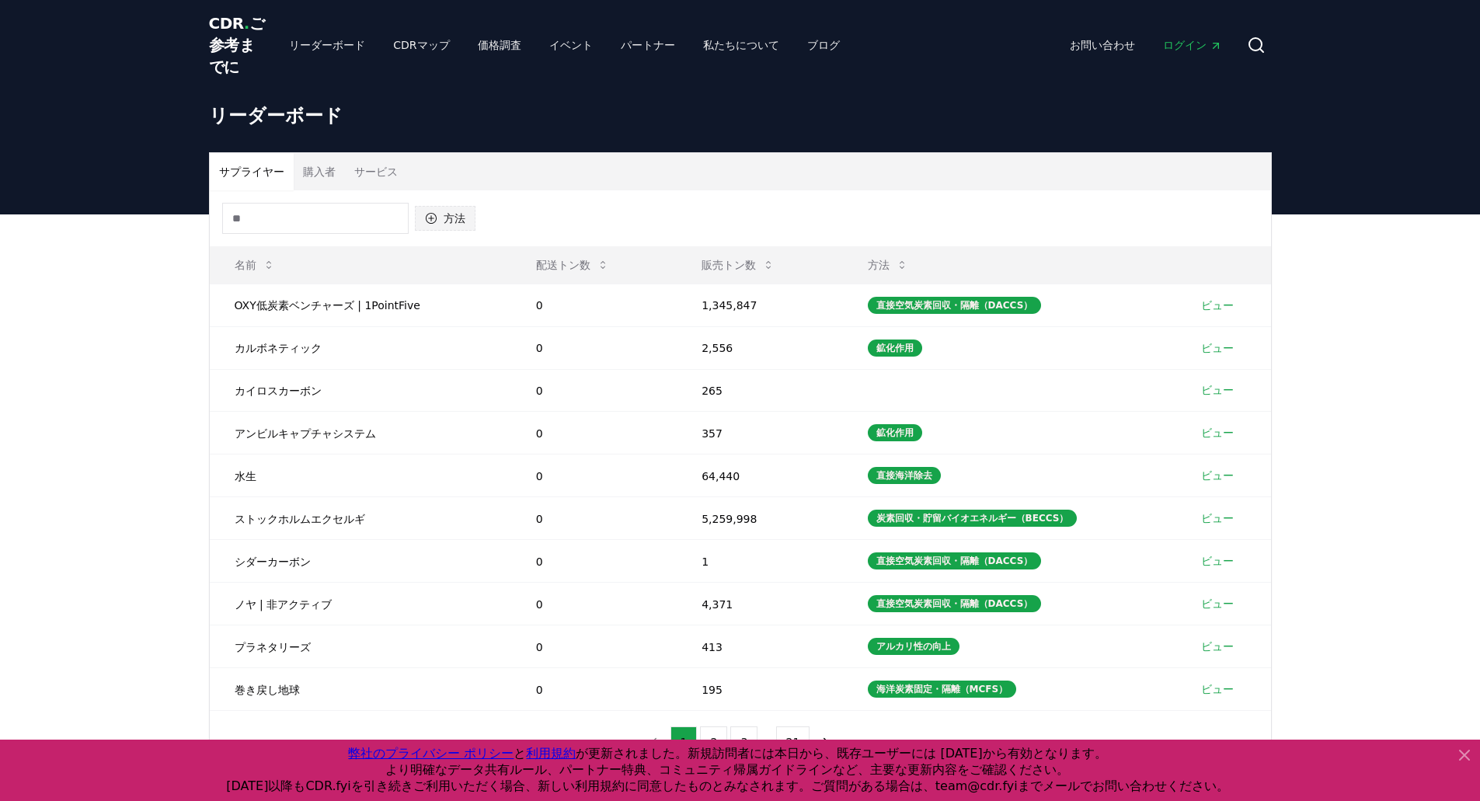
click at [444, 224] on font "方法" at bounding box center [455, 218] width 22 height 12
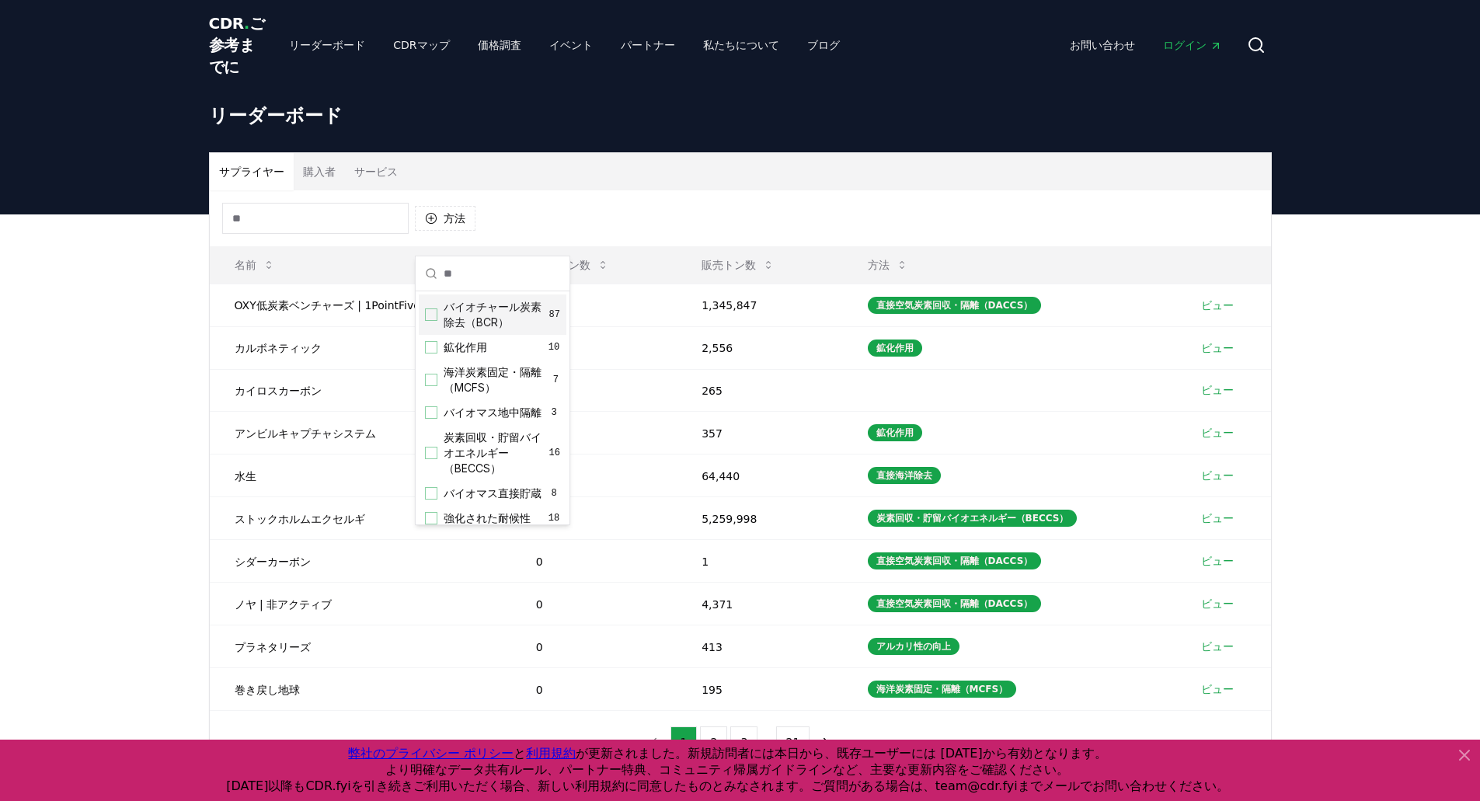
click at [436, 309] on div "提案" at bounding box center [431, 314] width 12 height 12
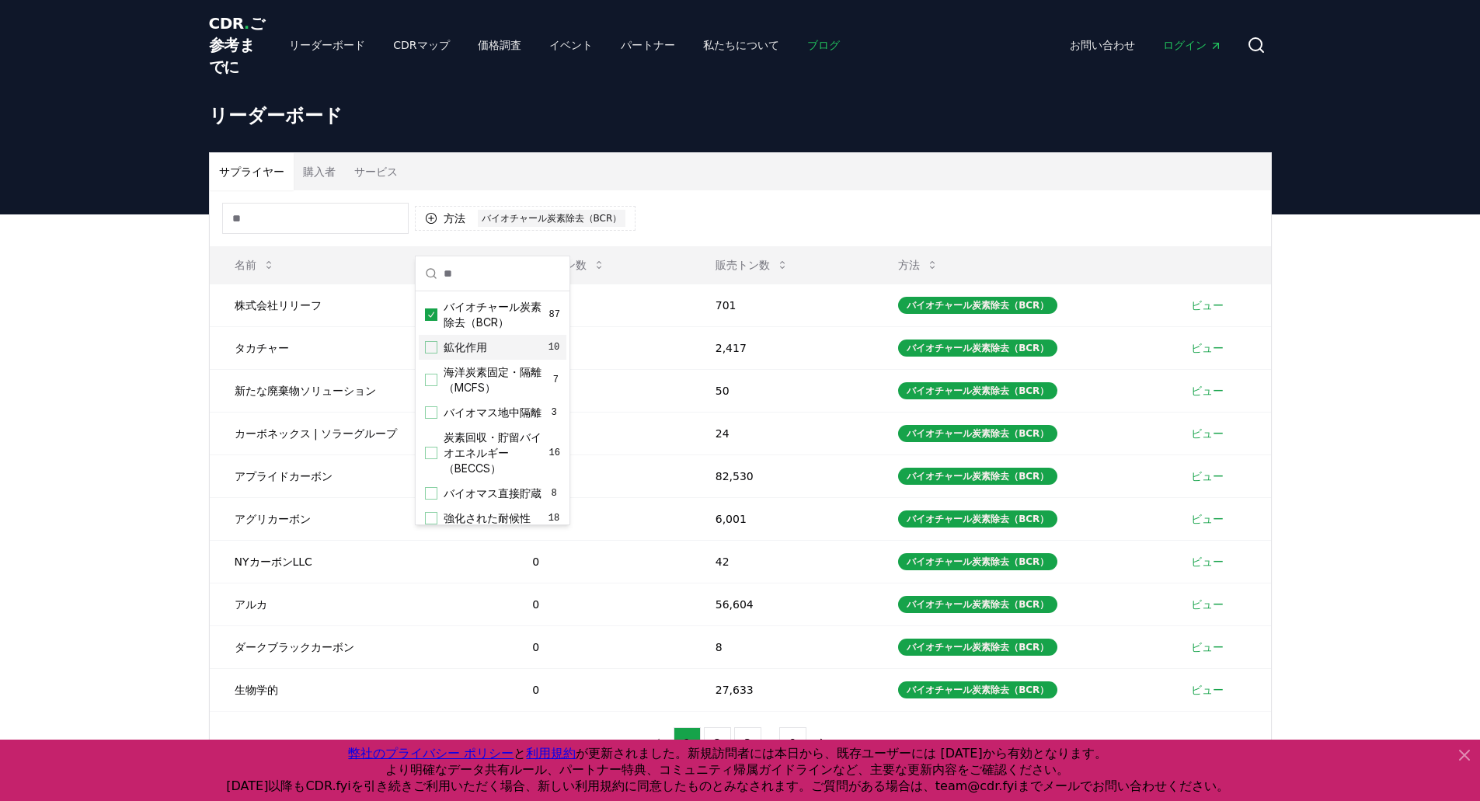
click at [795, 45] on link "ブログ" at bounding box center [823, 45] width 57 height 28
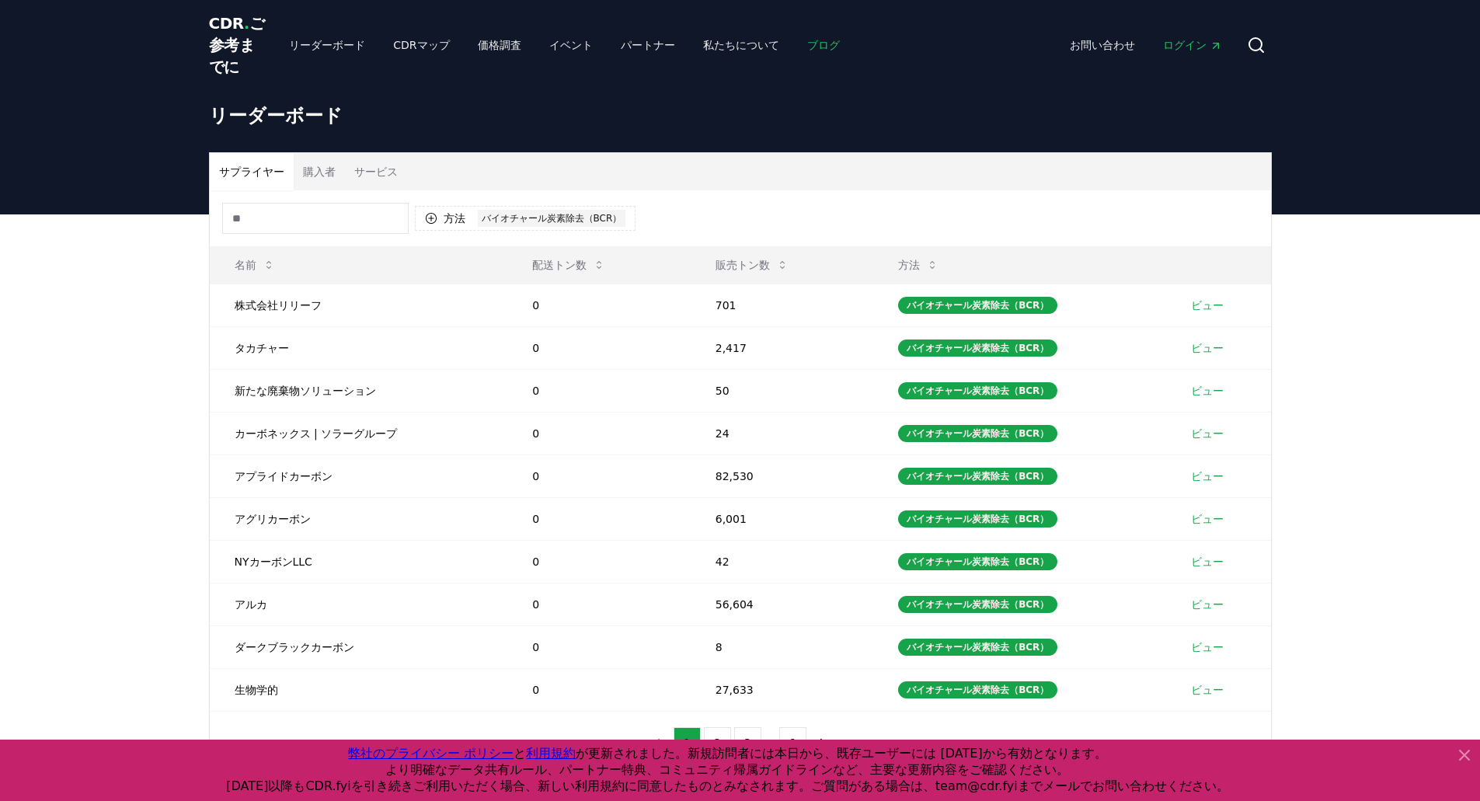
click at [807, 50] on font "ブログ" at bounding box center [823, 45] width 33 height 12
click at [807, 51] on font "ブログ" at bounding box center [823, 45] width 33 height 12
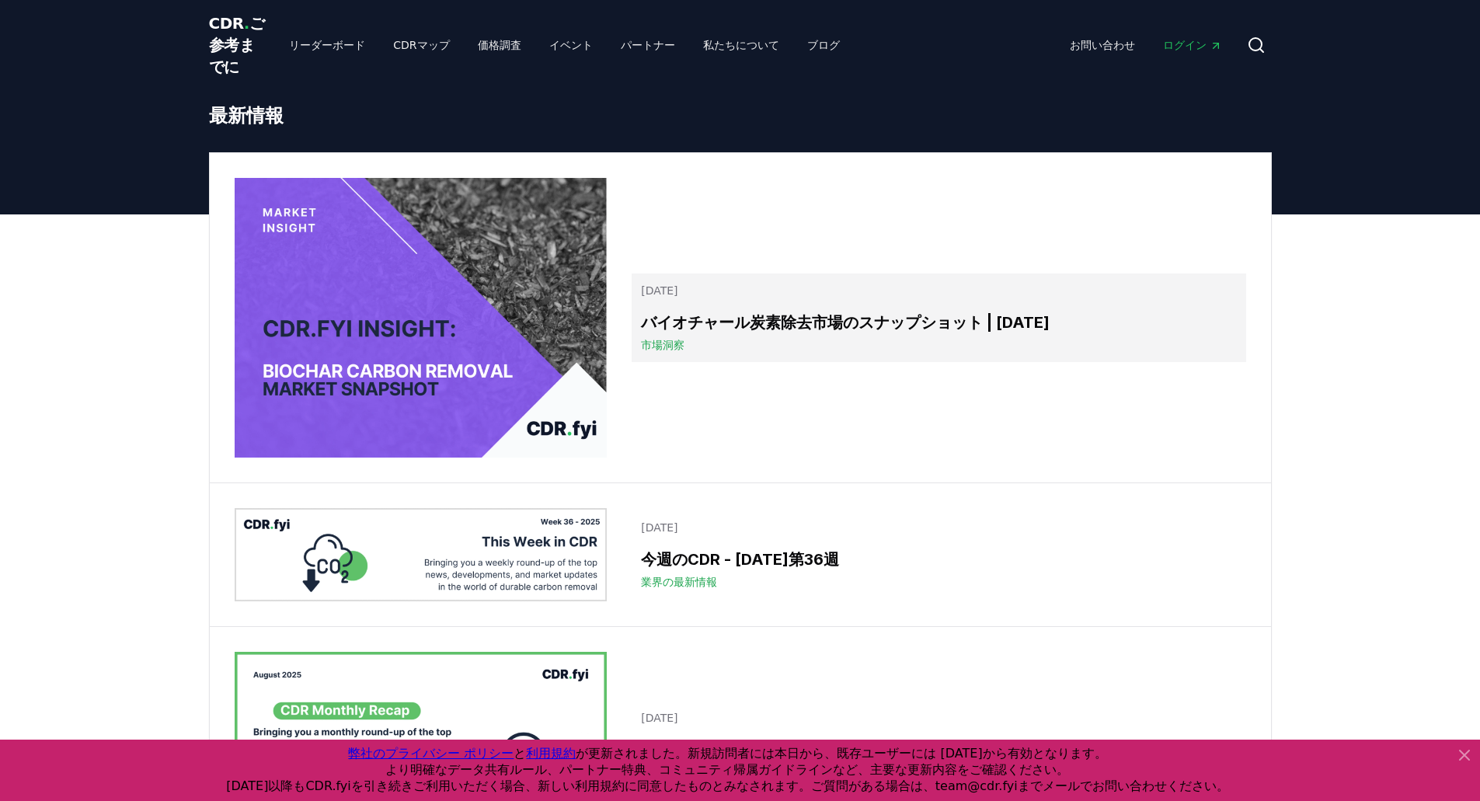
click at [819, 334] on h3 "バイオチャール炭素除去市場のスナップショット | [DATE]" at bounding box center [938, 322] width 595 height 23
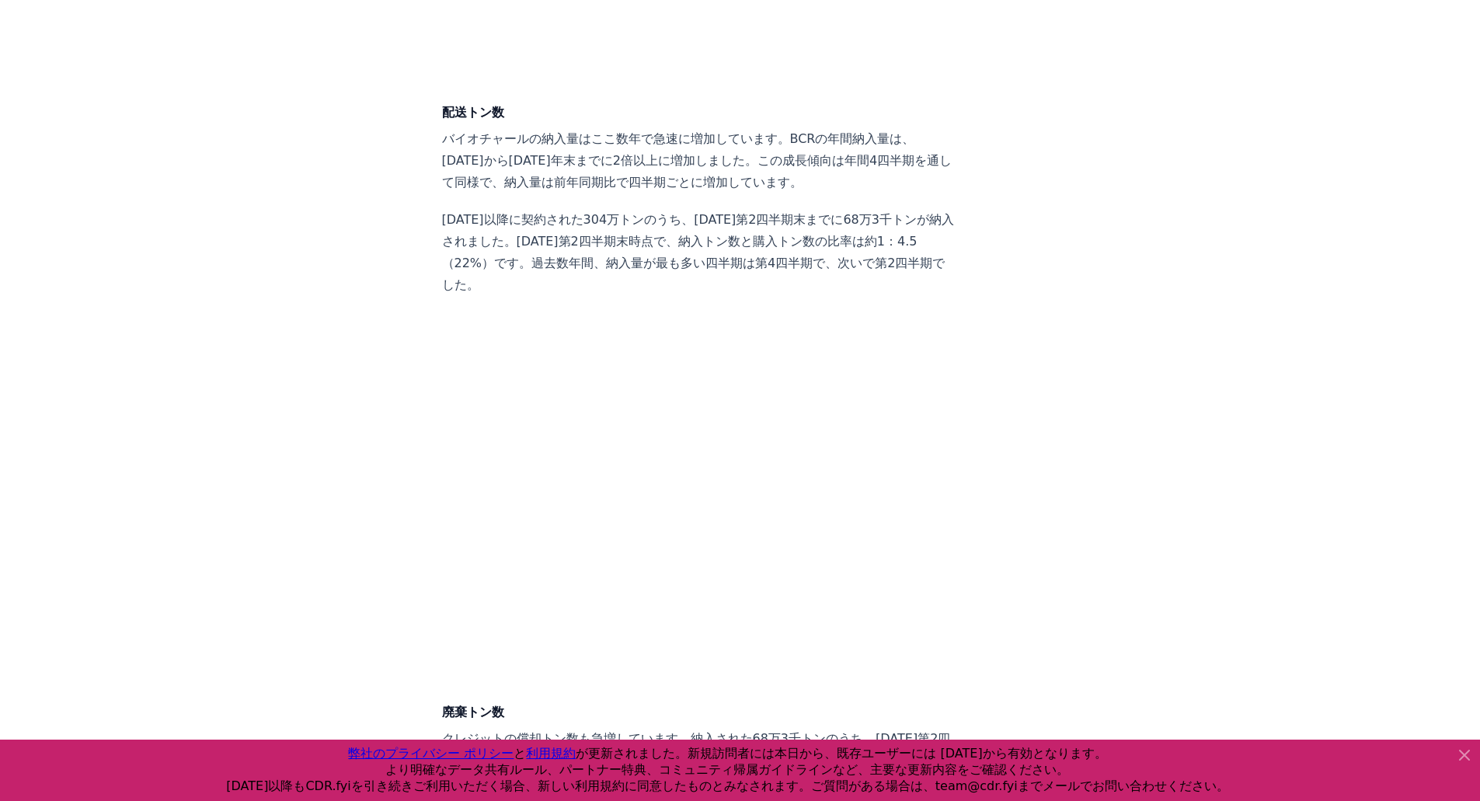
scroll to position [4661, 0]
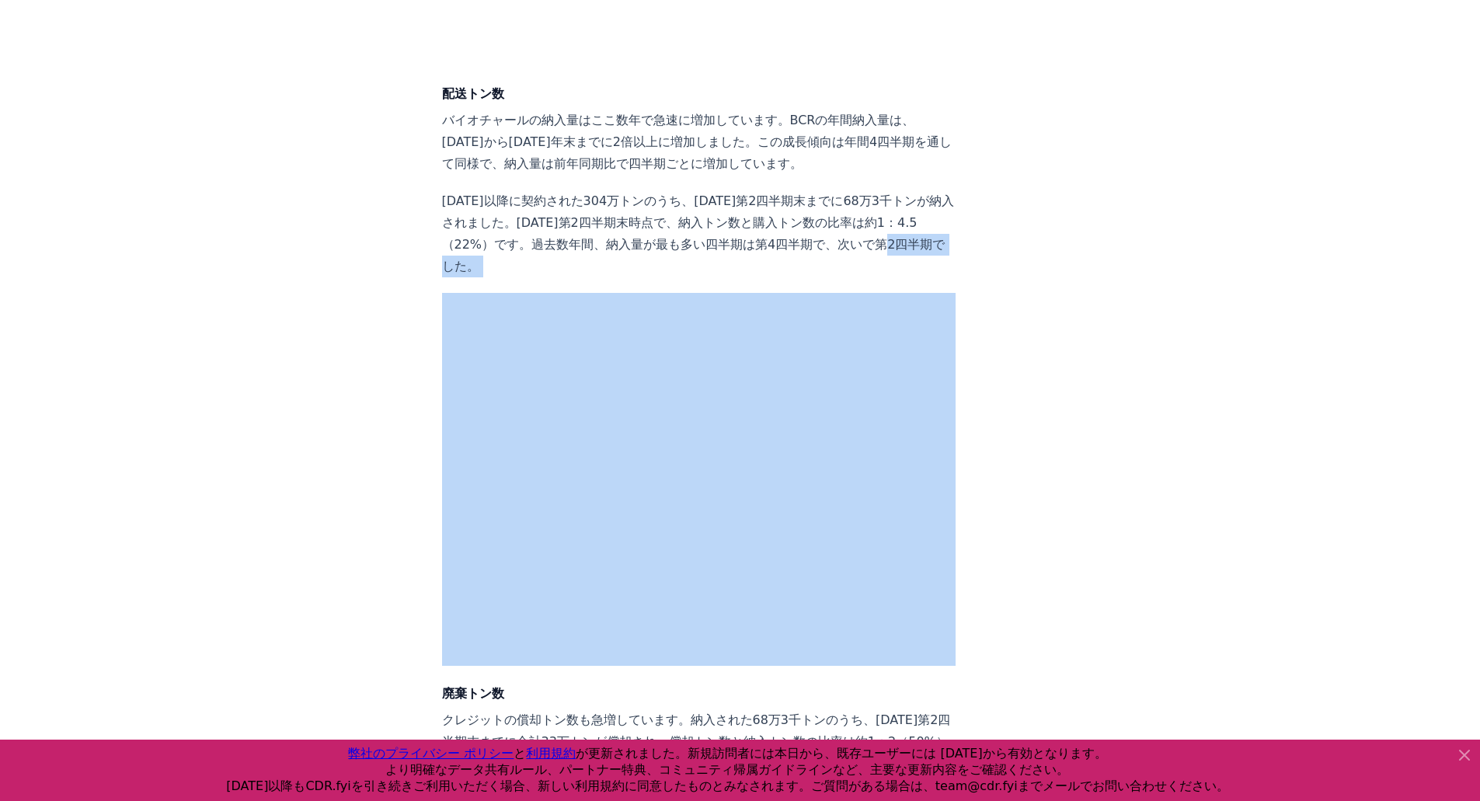
drag, startPoint x: 374, startPoint y: 200, endPoint x: 938, endPoint y: 538, distance: 657.7
click at [927, 537] on div "[DATE] バイオチャール炭素除去市場のスナップショット | [DATE] ハイライト [DATE]から[DATE]上半期にかけて、合計304万トンのバイオ…" at bounding box center [741, 567] width 1088 height 10276
click at [1004, 477] on article "[DATE] バイオチャール炭素除去市場のスナップショット | [DATE] ハイライト [DATE]から[DATE]上半期にかけて、合計304万トンのバイオ…" at bounding box center [740, 567] width 597 height 10276
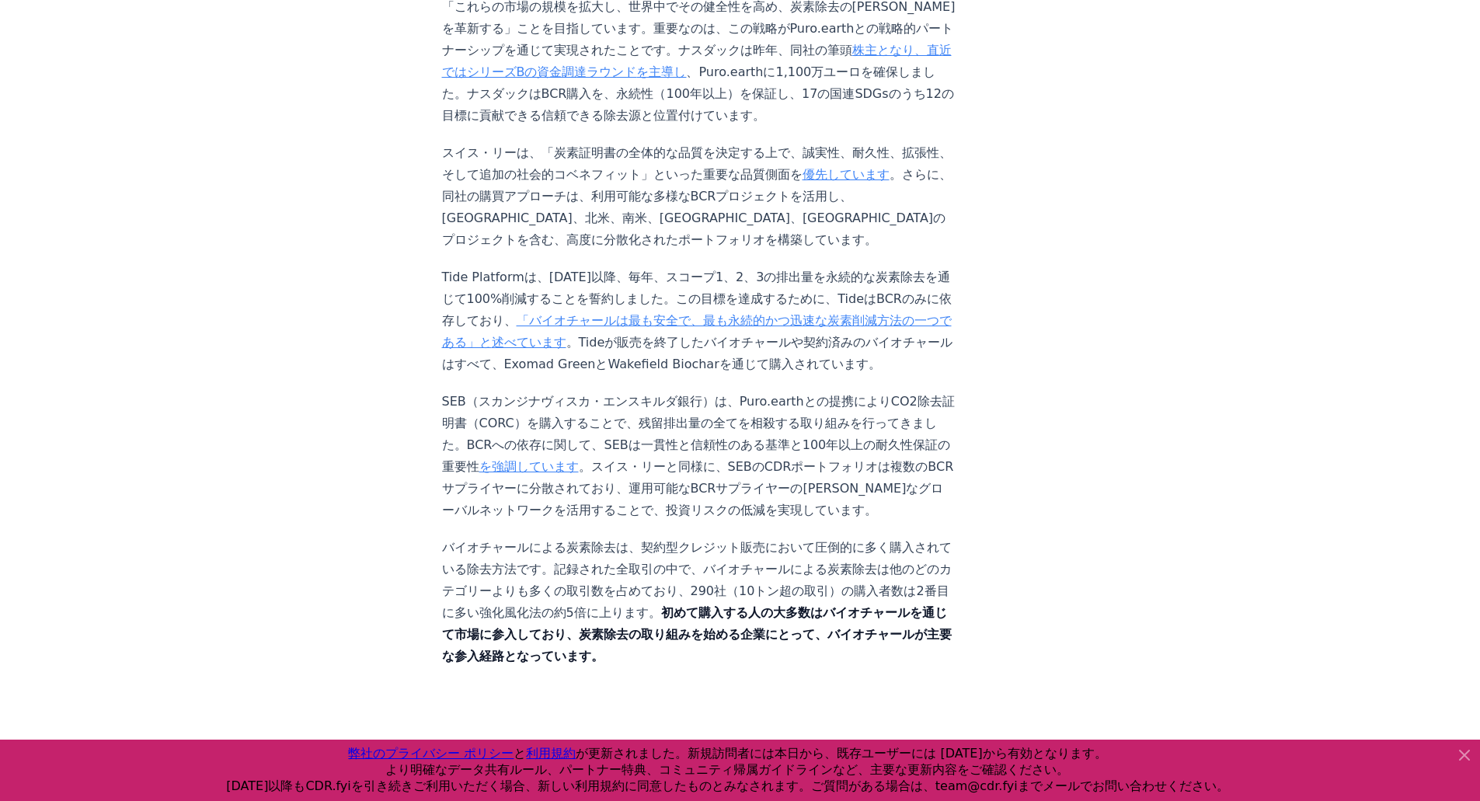
scroll to position [7069, 0]
